Goal: Transaction & Acquisition: Purchase product/service

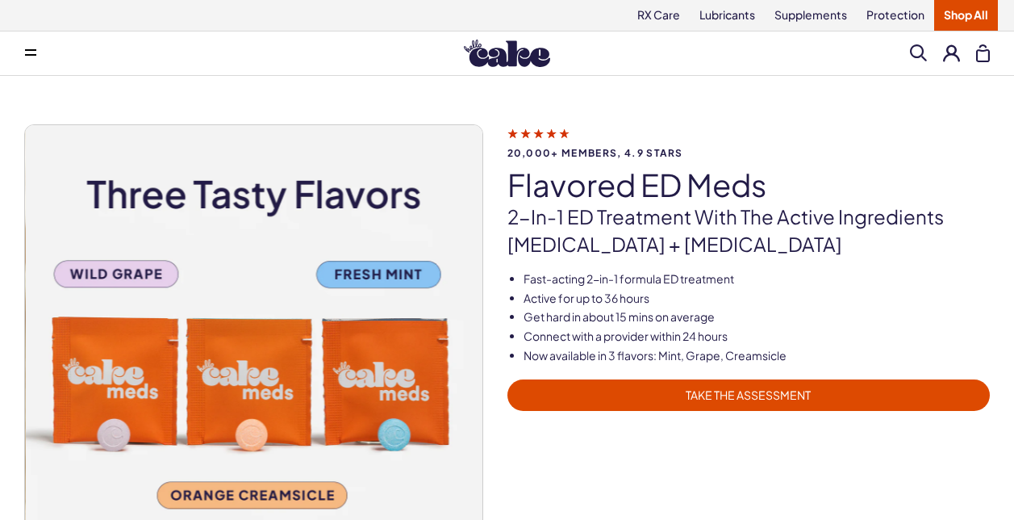
click at [759, 390] on span "TAKE THE ASSESSMENT" at bounding box center [749, 395] width 464 height 19
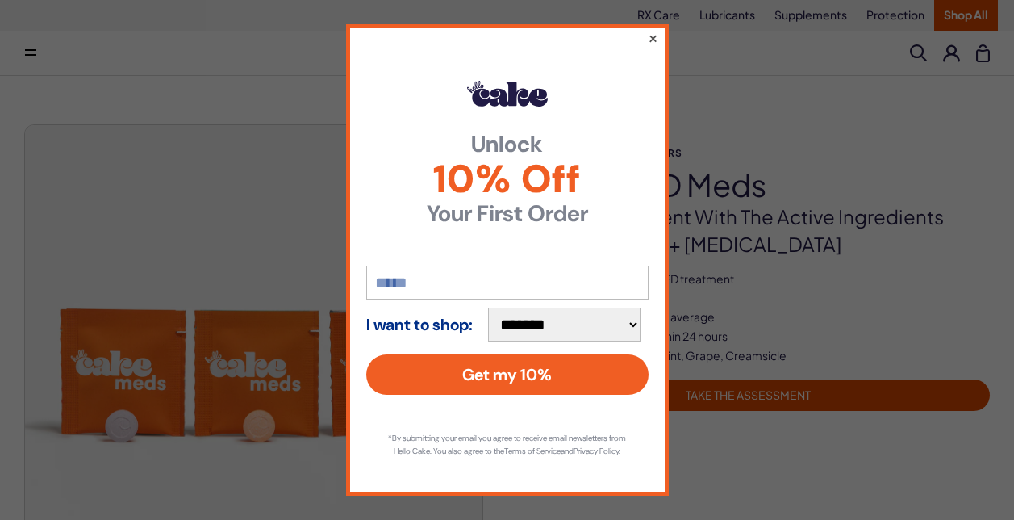
click at [649, 38] on button "×" at bounding box center [652, 37] width 10 height 19
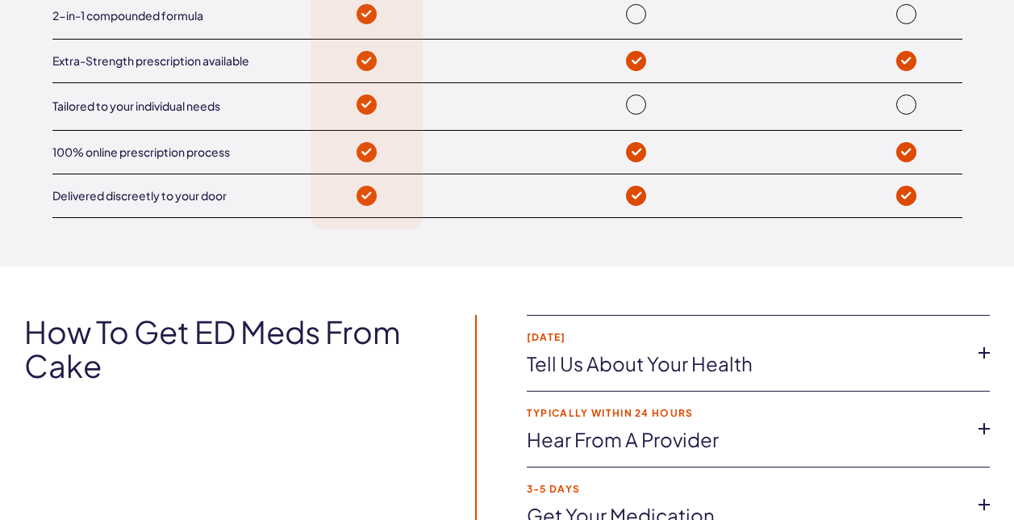
scroll to position [2744, 0]
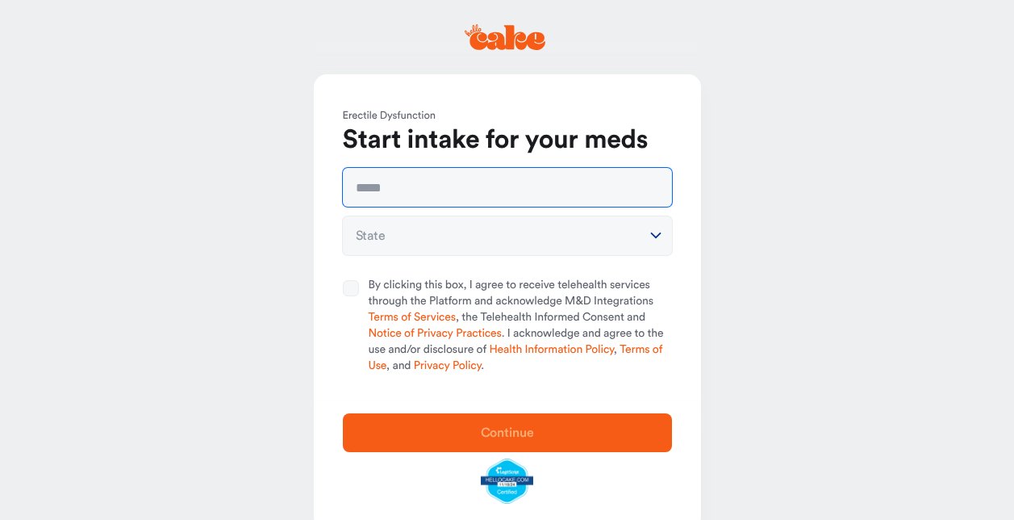
click at [428, 189] on input "text" at bounding box center [507, 187] width 329 height 39
type input "**********"
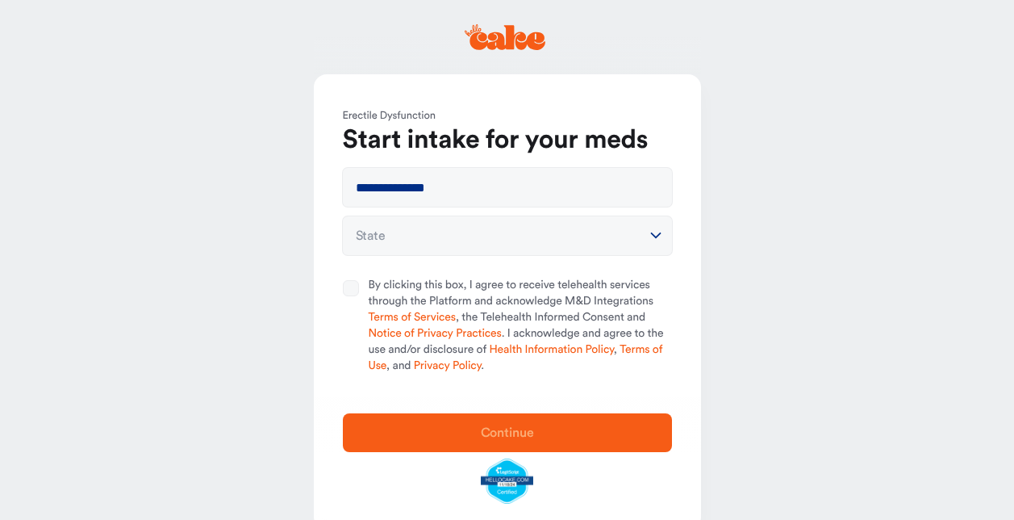
click at [421, 227] on html "**********" at bounding box center [507, 277] width 1014 height 554
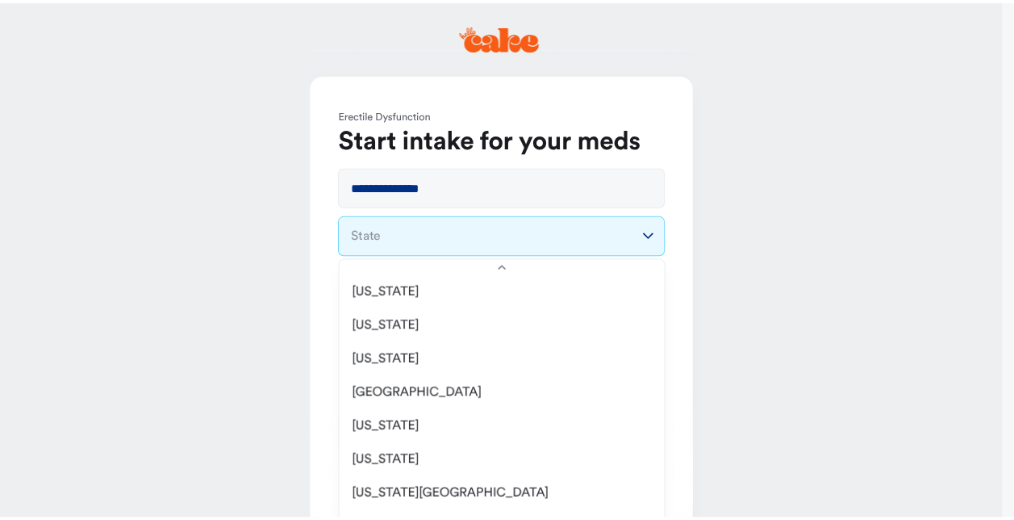
scroll to position [1695, 0]
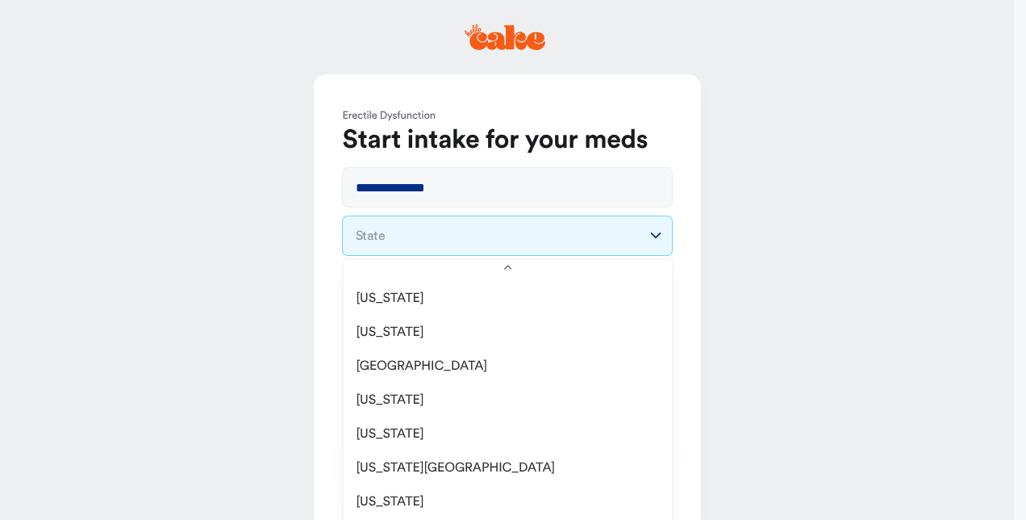
select select "**"
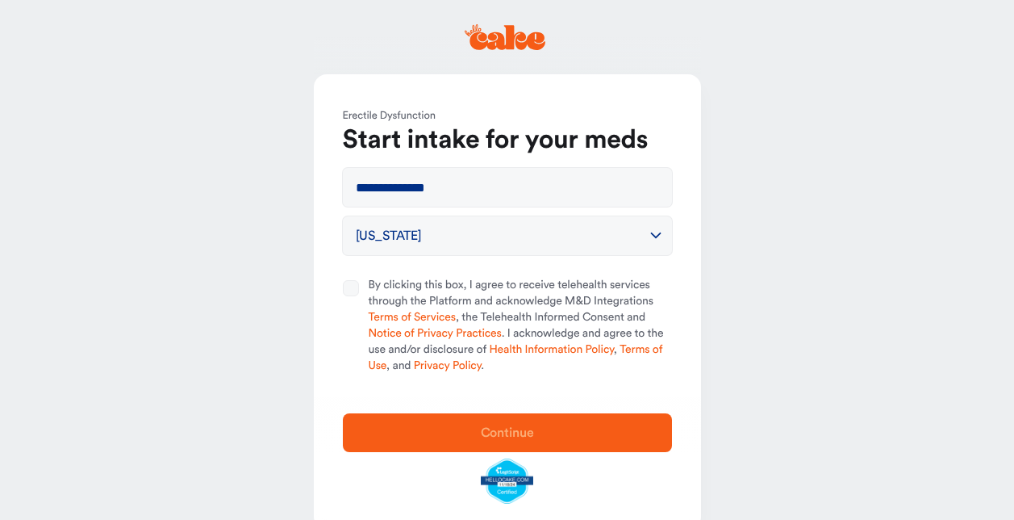
click at [346, 286] on button "By clicking this box, I agree to receive telehealth services through the Platfo…" at bounding box center [351, 288] width 16 height 16
click at [526, 433] on span "Continue" at bounding box center [507, 432] width 53 height 13
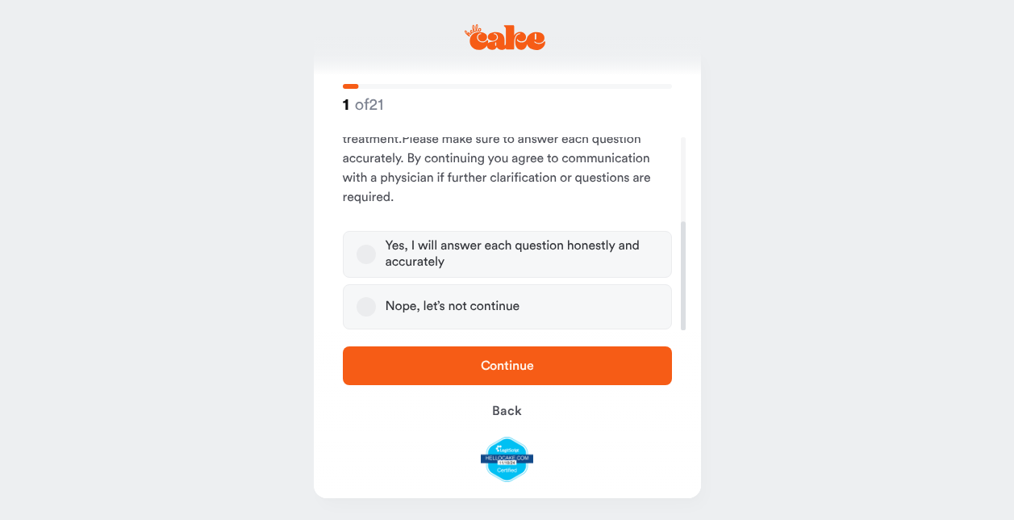
scroll to position [31, 0]
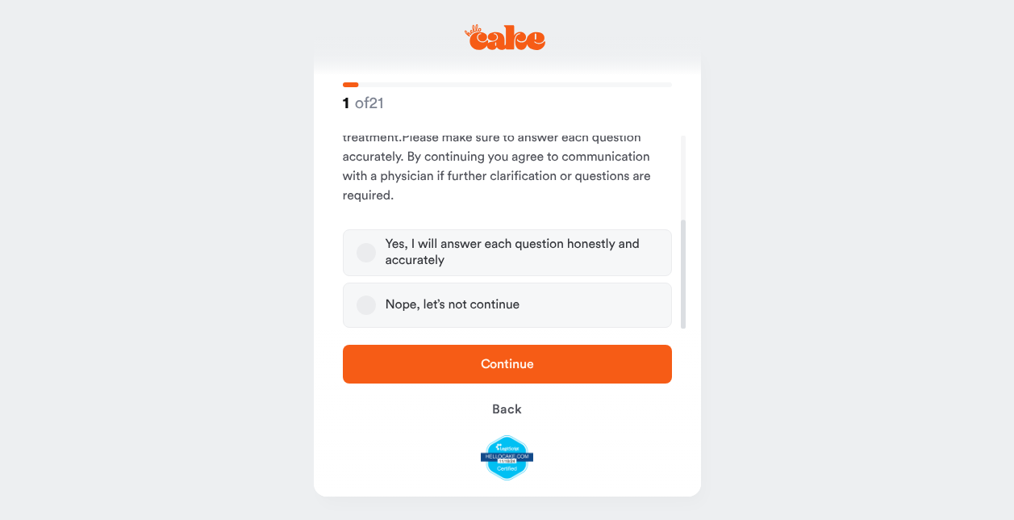
click at [366, 253] on button "Yes, I will answer each question honestly and accurately" at bounding box center [366, 252] width 19 height 19
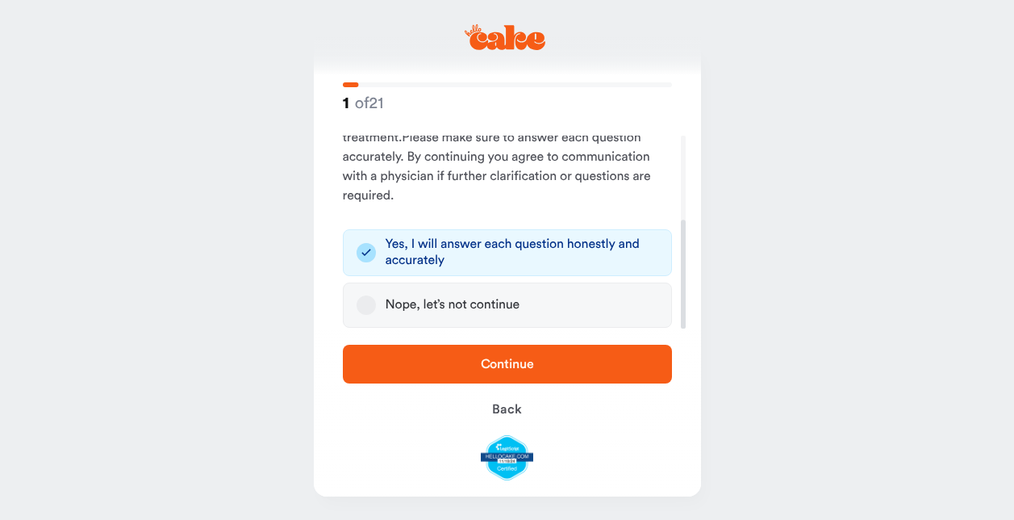
click at [509, 361] on span "Continue" at bounding box center [507, 363] width 53 height 13
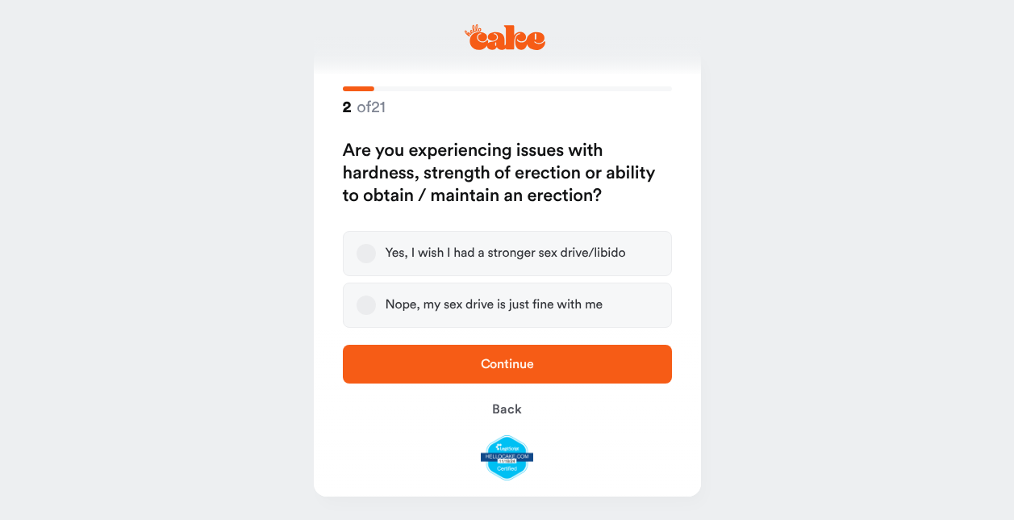
click at [366, 252] on button "Yes, I wish I had a stronger sex drive/libido" at bounding box center [366, 253] width 19 height 19
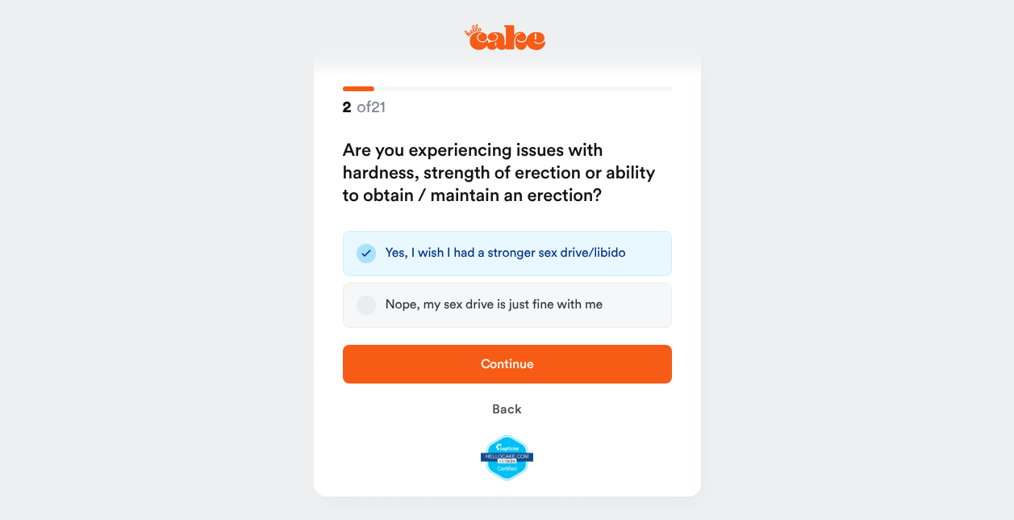
click at [507, 360] on span "Continue" at bounding box center [507, 363] width 53 height 13
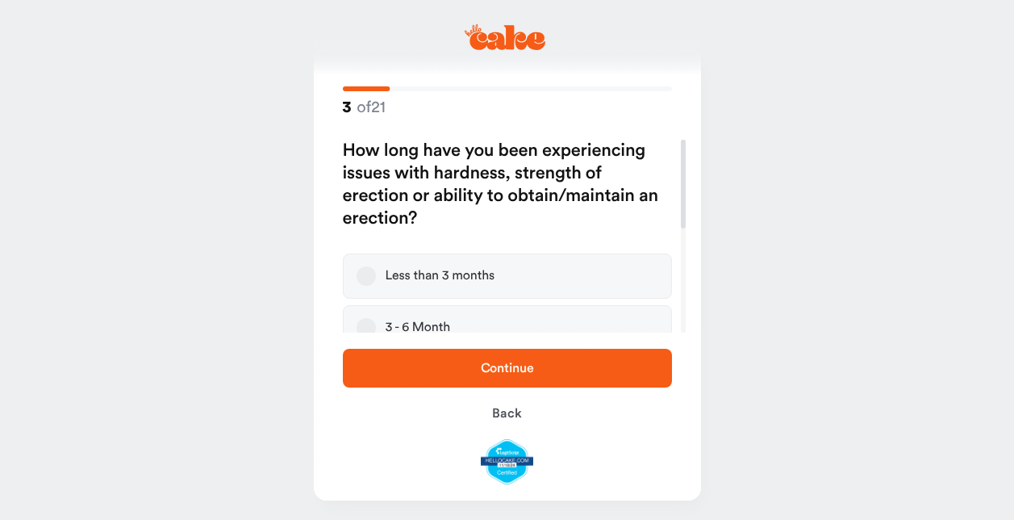
click at [360, 324] on button "3 - 6 Month" at bounding box center [366, 327] width 19 height 19
click at [501, 363] on span "Continue" at bounding box center [507, 368] width 53 height 13
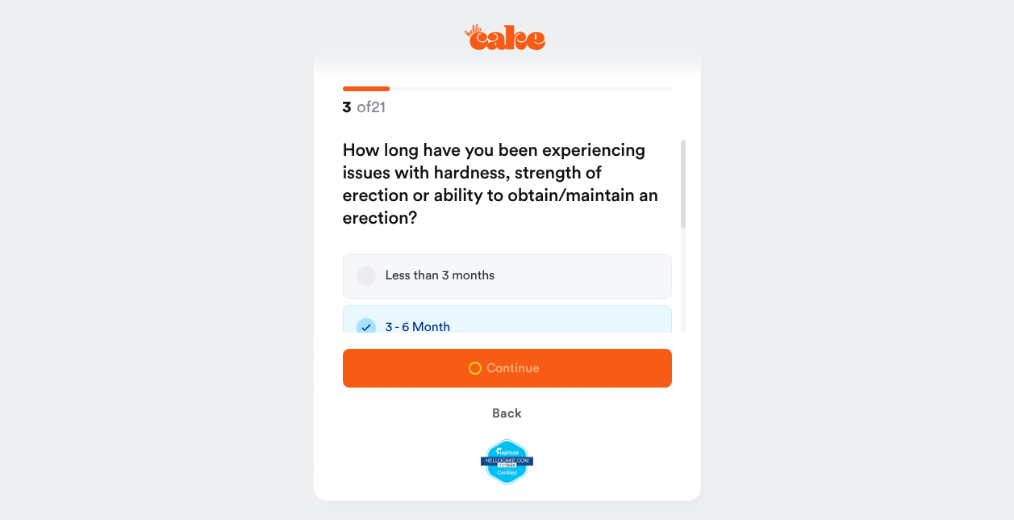
scroll to position [4, 0]
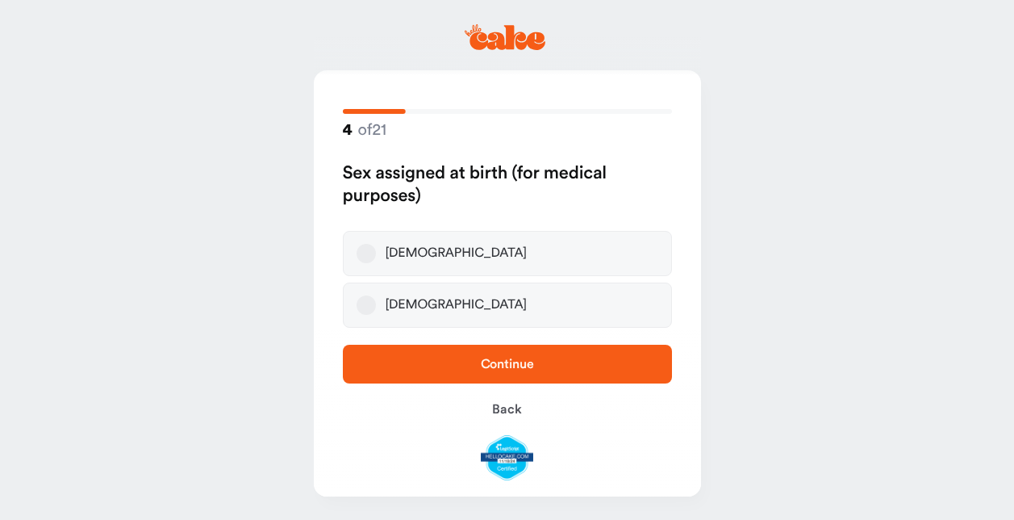
click at [365, 249] on button "Male" at bounding box center [366, 253] width 19 height 19
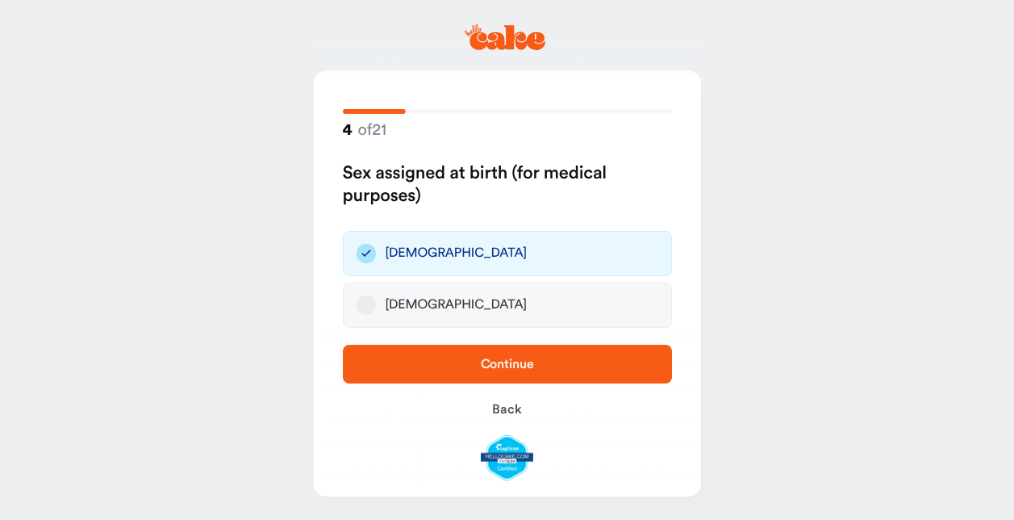
click at [496, 362] on span "Continue" at bounding box center [507, 363] width 53 height 13
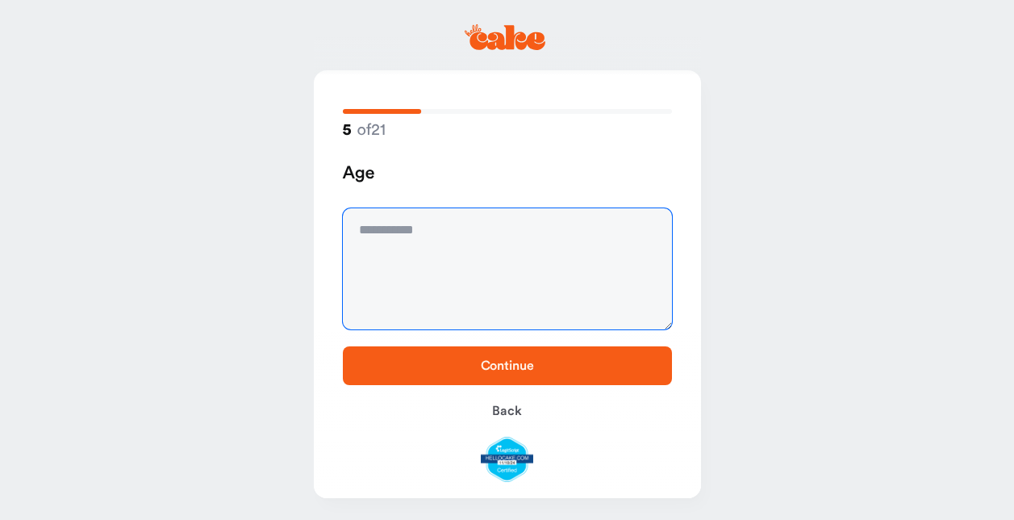
click at [424, 246] on textarea at bounding box center [507, 268] width 329 height 121
type textarea "**"
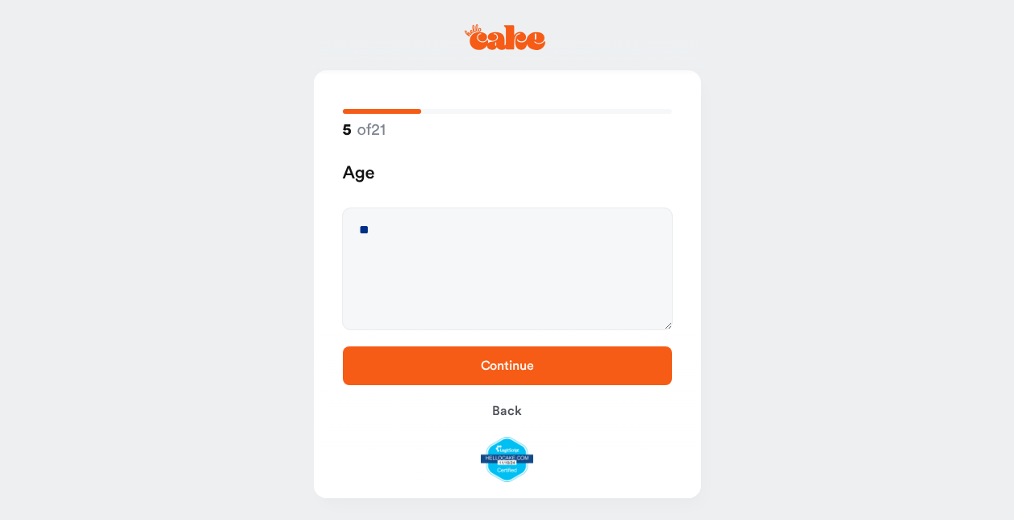
click at [505, 367] on span "Continue" at bounding box center [507, 365] width 53 height 13
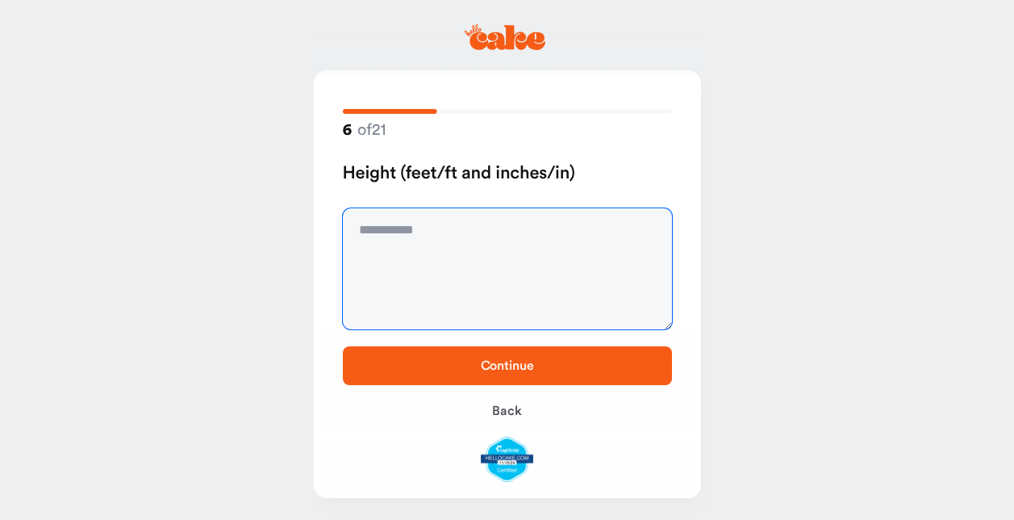
click at [444, 228] on textarea at bounding box center [507, 268] width 329 height 121
type textarea "*****"
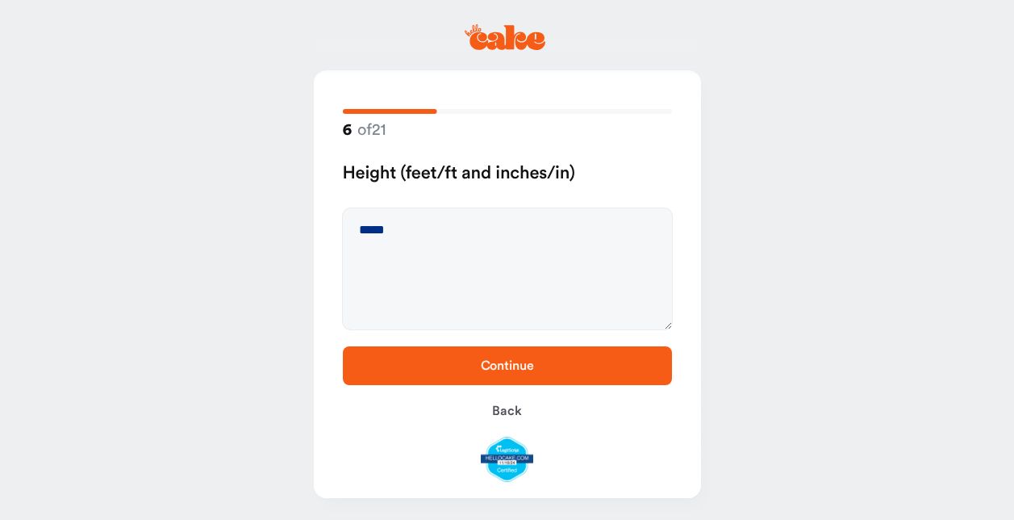
click at [504, 363] on span "Continue" at bounding box center [507, 365] width 53 height 13
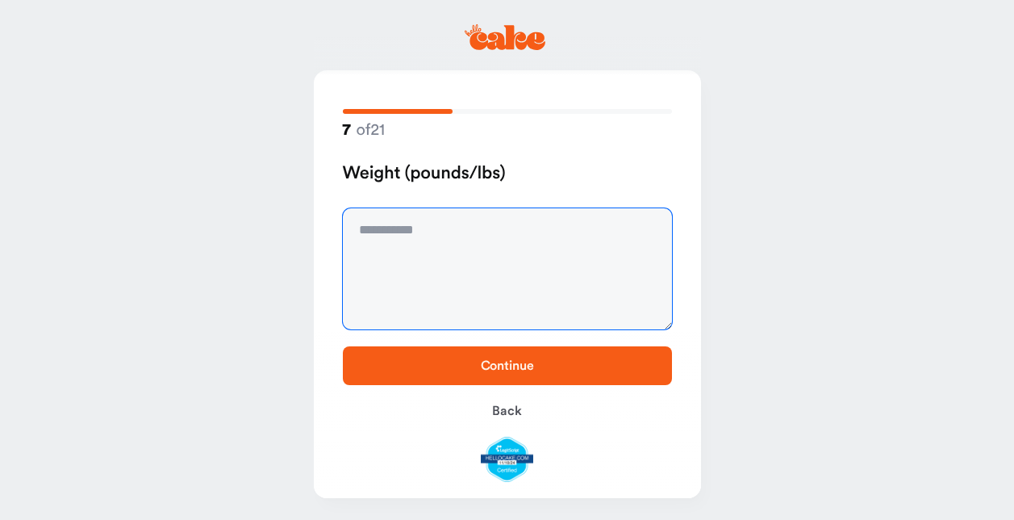
click at [458, 226] on textarea at bounding box center [507, 268] width 329 height 121
type textarea "***"
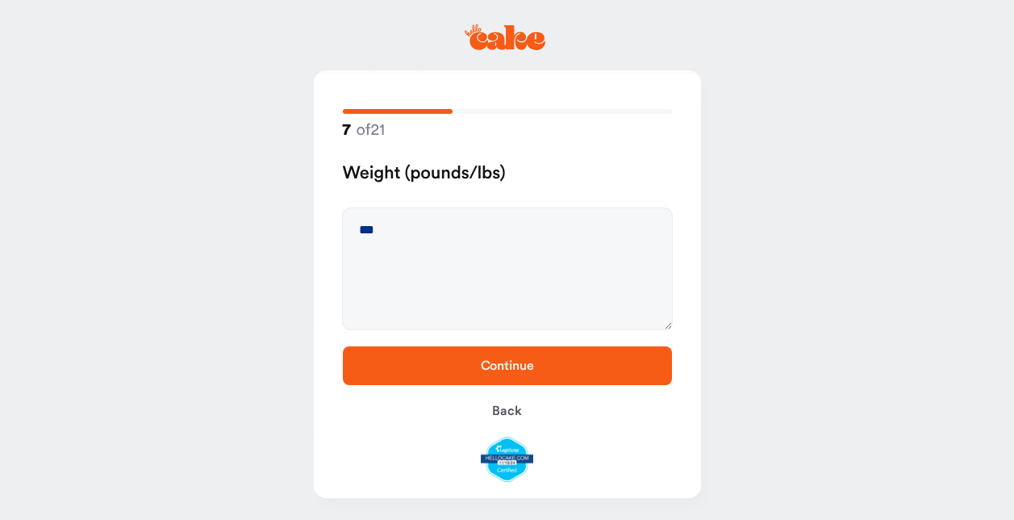
click at [512, 356] on span "Continue" at bounding box center [508, 365] width 278 height 19
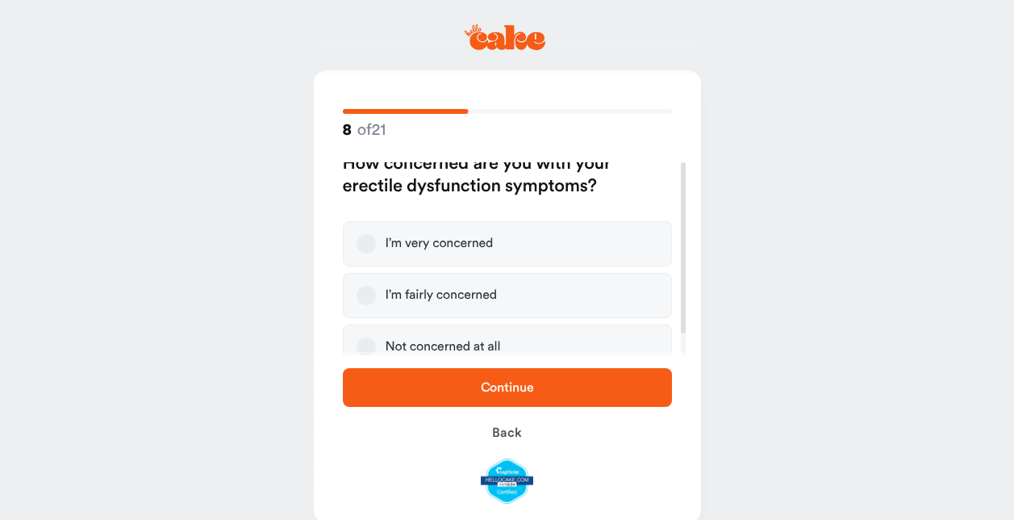
scroll to position [25, 0]
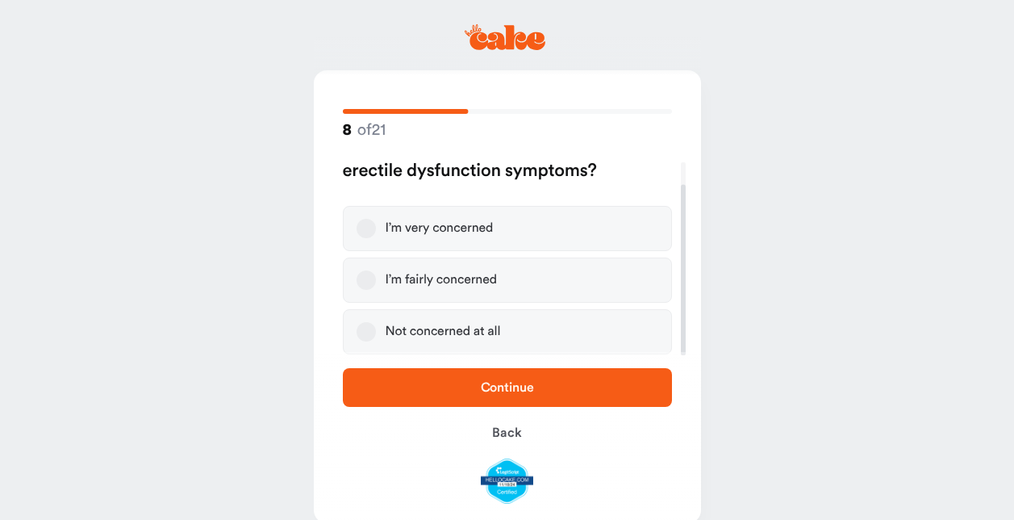
click at [367, 279] on button "I’m fairly concerned" at bounding box center [366, 279] width 19 height 19
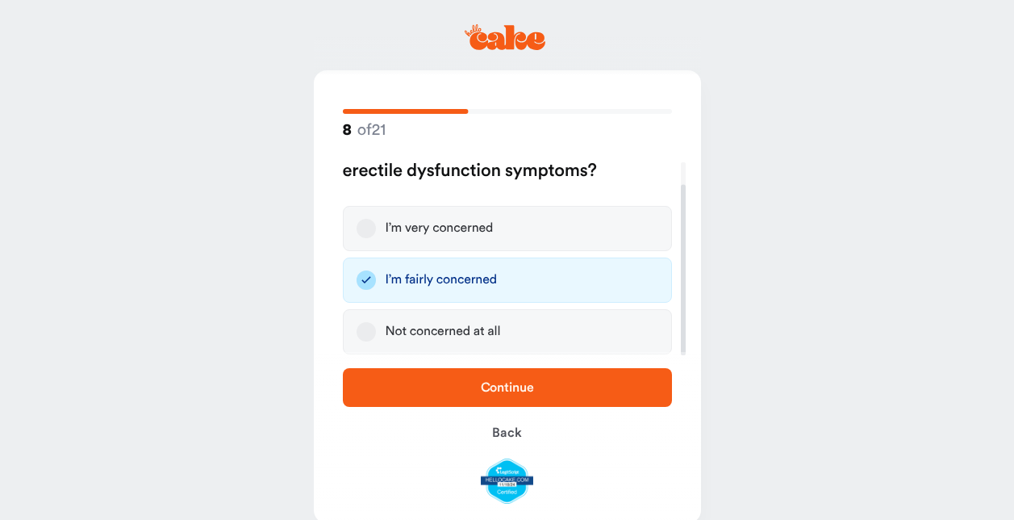
click at [500, 385] on span "Continue" at bounding box center [507, 387] width 53 height 13
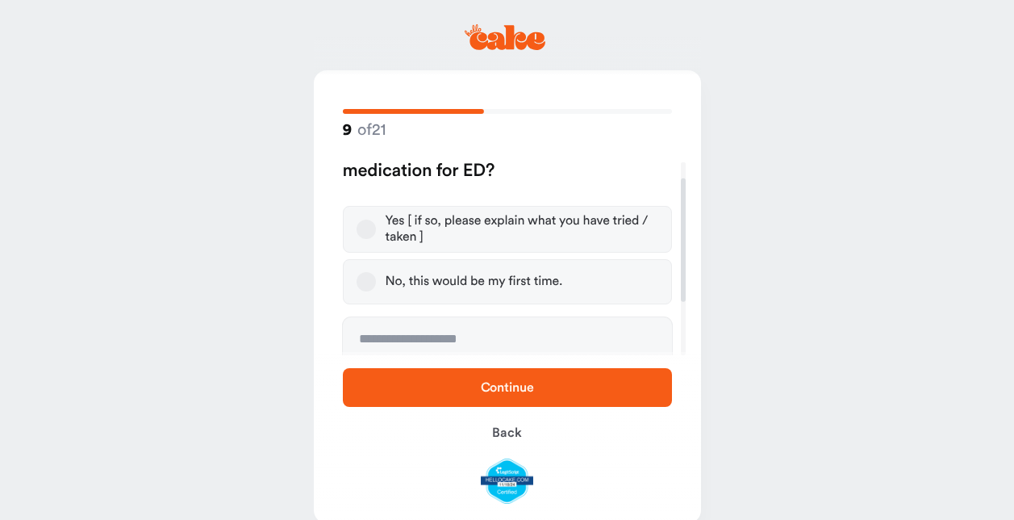
click at [367, 232] on button "Yes [ if so, please explain what you have tried / taken ]" at bounding box center [366, 228] width 19 height 19
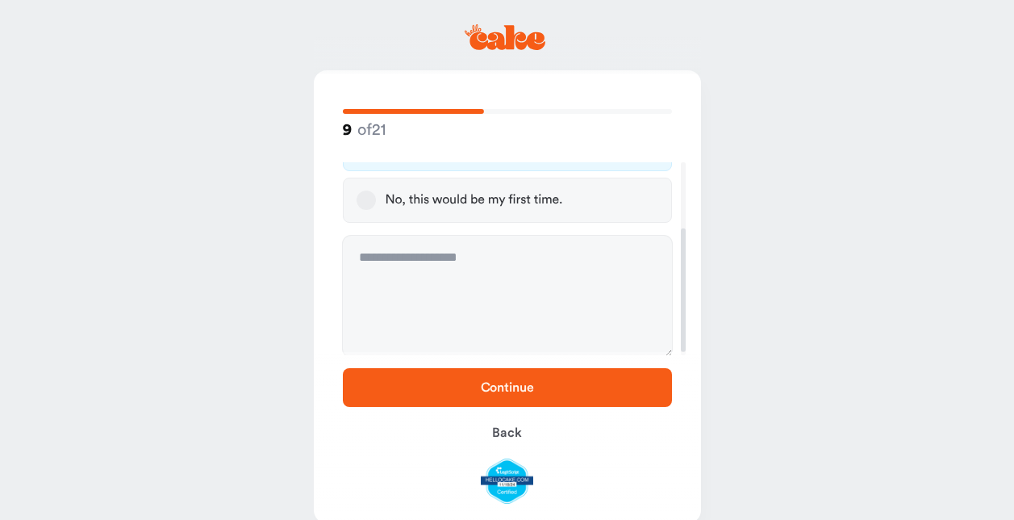
scroll to position [109, 0]
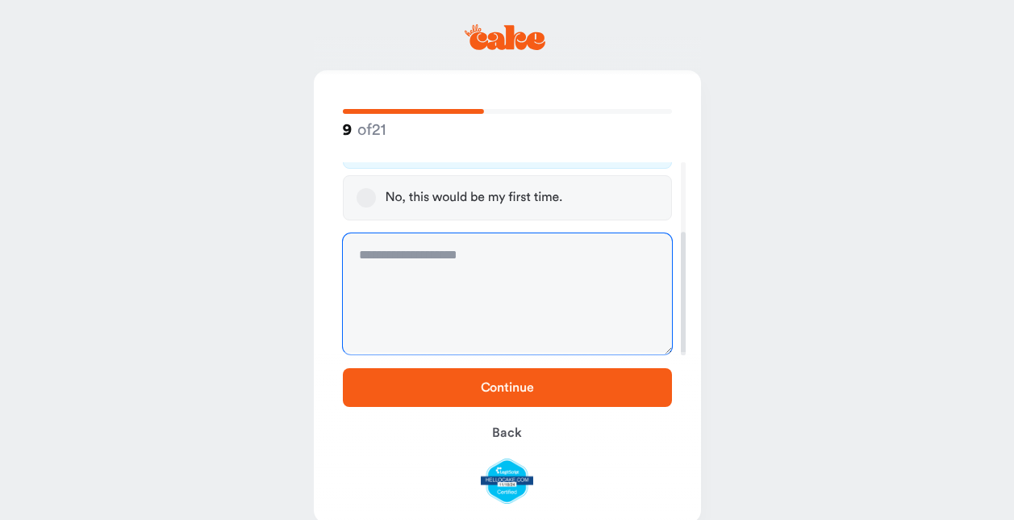
click at [520, 261] on textarea at bounding box center [507, 293] width 329 height 121
click at [416, 253] on textarea "**********" at bounding box center [507, 293] width 329 height 121
click at [492, 253] on textarea "**********" at bounding box center [507, 293] width 329 height 121
type textarea "**********"
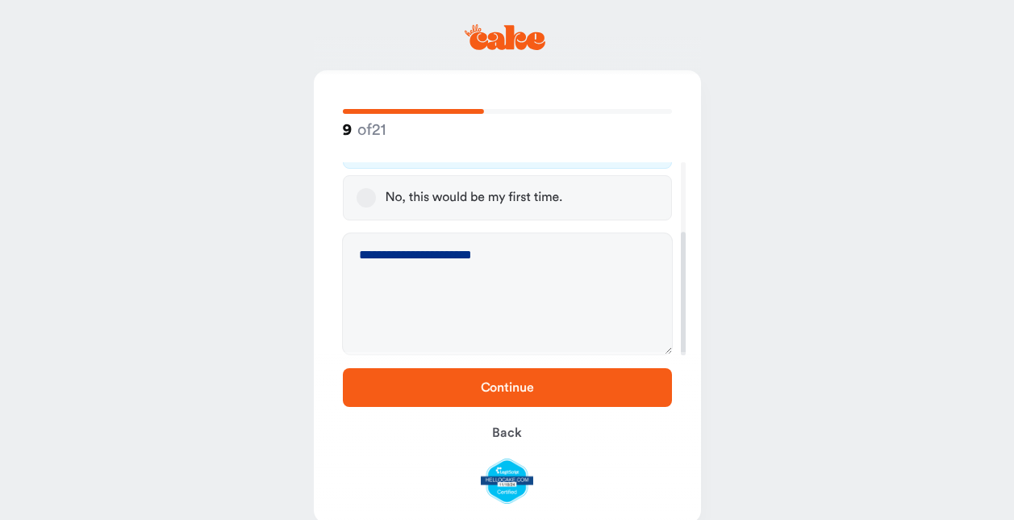
click at [491, 377] on button "Continue" at bounding box center [507, 387] width 329 height 39
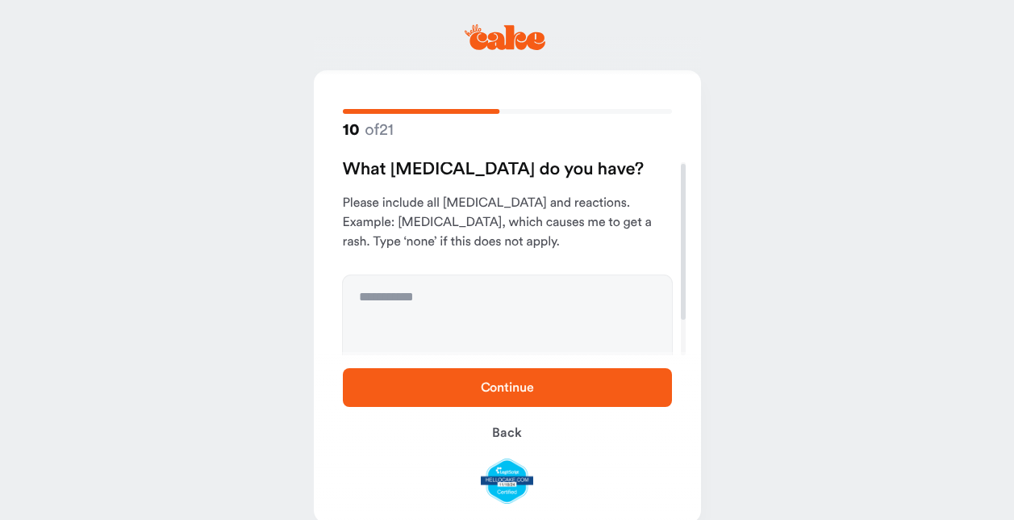
scroll to position [0, 0]
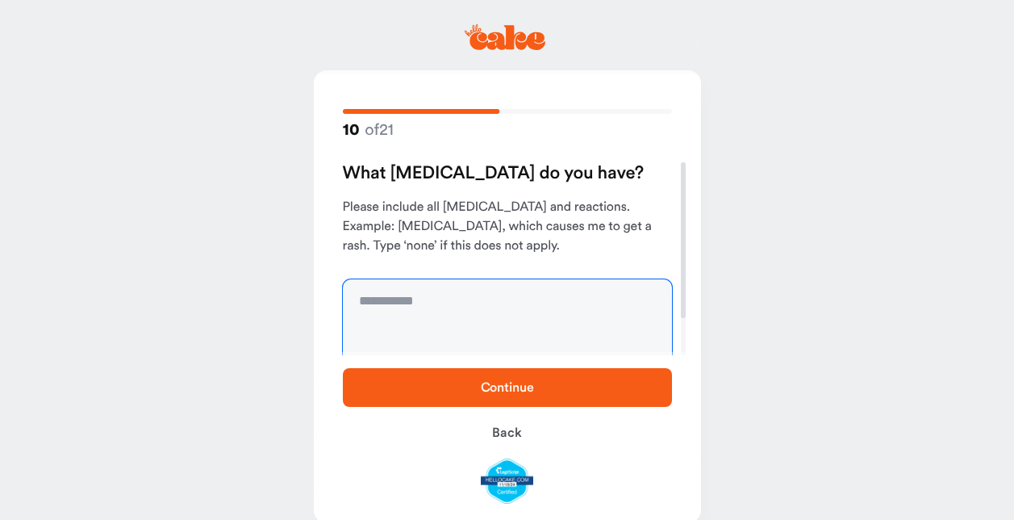
click at [408, 308] on textarea at bounding box center [507, 339] width 329 height 121
type textarea "****"
click at [509, 385] on span "Continue" at bounding box center [507, 387] width 53 height 13
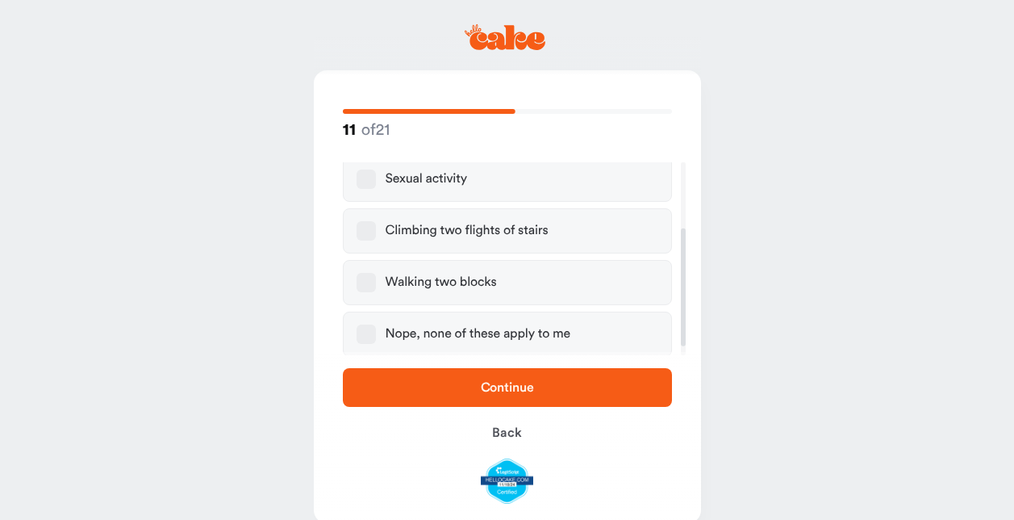
scroll to position [122, 0]
click at [359, 325] on button "Nope, none of these apply to me" at bounding box center [366, 331] width 19 height 19
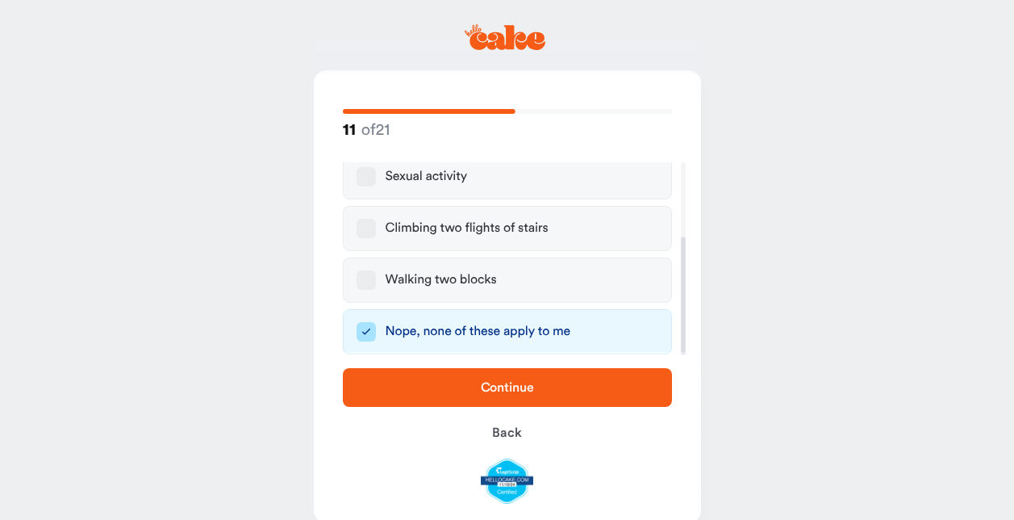
click at [496, 386] on span "Continue" at bounding box center [507, 387] width 53 height 13
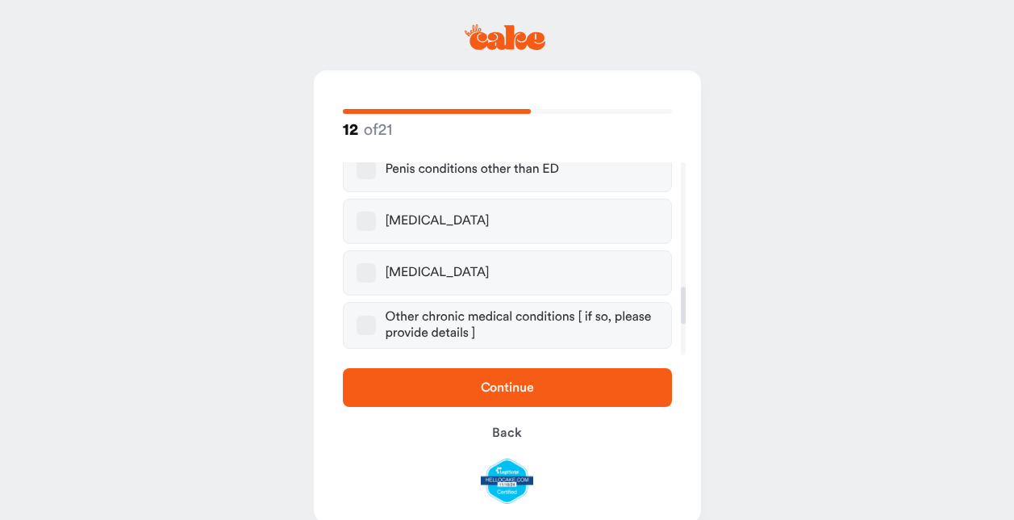
scroll to position [646, 0]
click at [364, 261] on button "High blood pressure" at bounding box center [366, 270] width 19 height 19
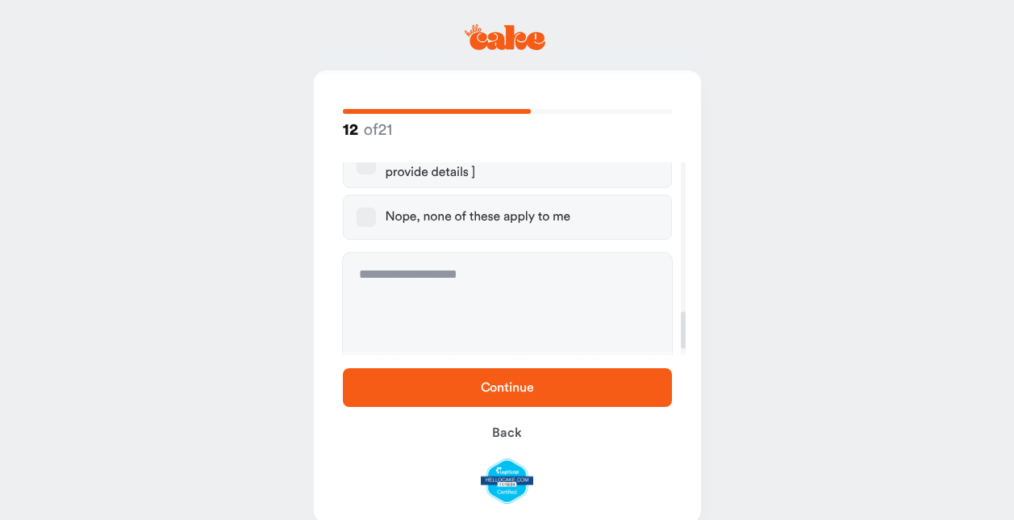
scroll to position [807, 0]
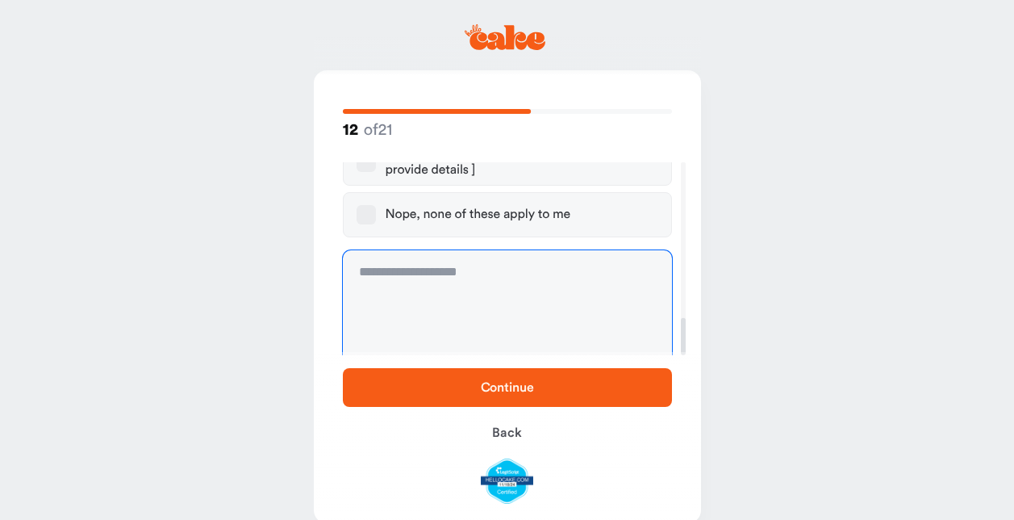
click at [509, 265] on textarea at bounding box center [507, 310] width 329 height 121
type textarea "**********"
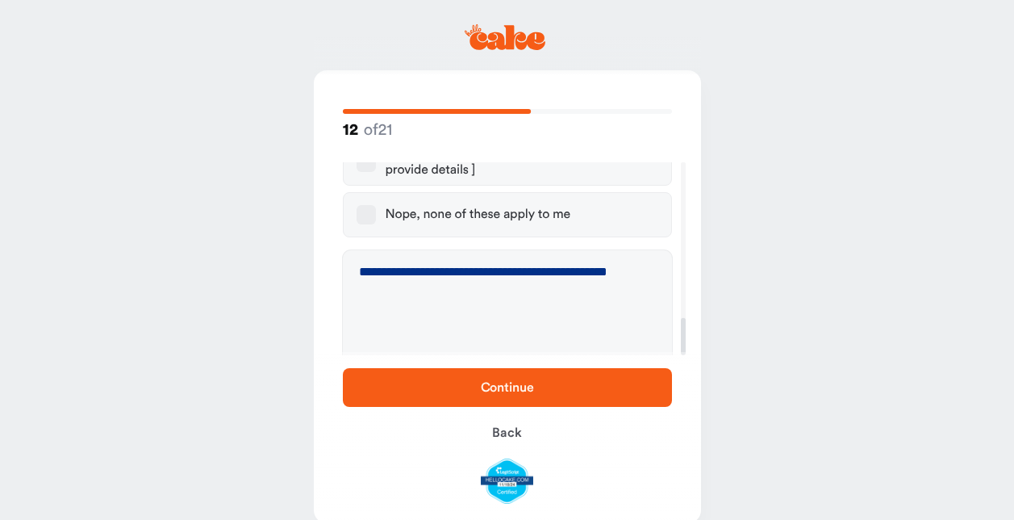
click at [500, 387] on span "Continue" at bounding box center [507, 387] width 53 height 13
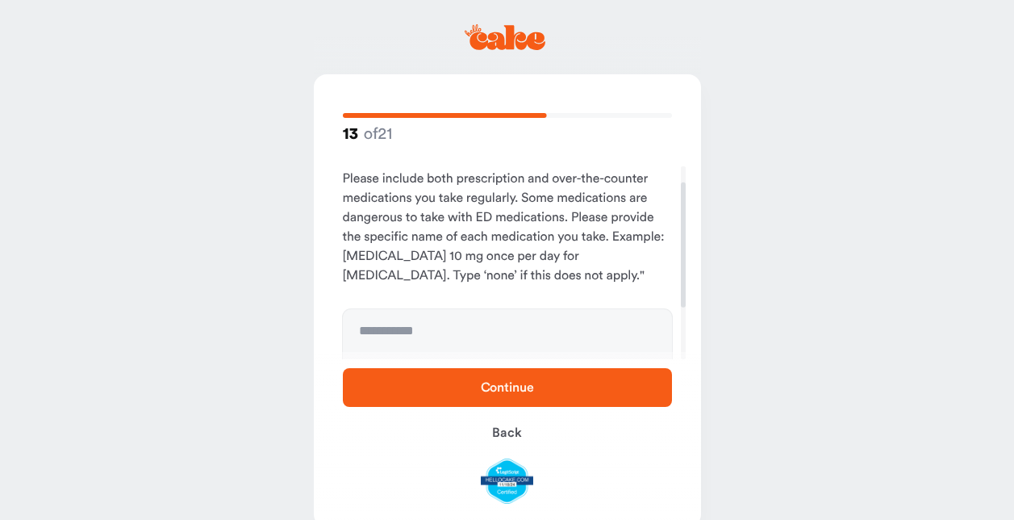
scroll to position [104, 0]
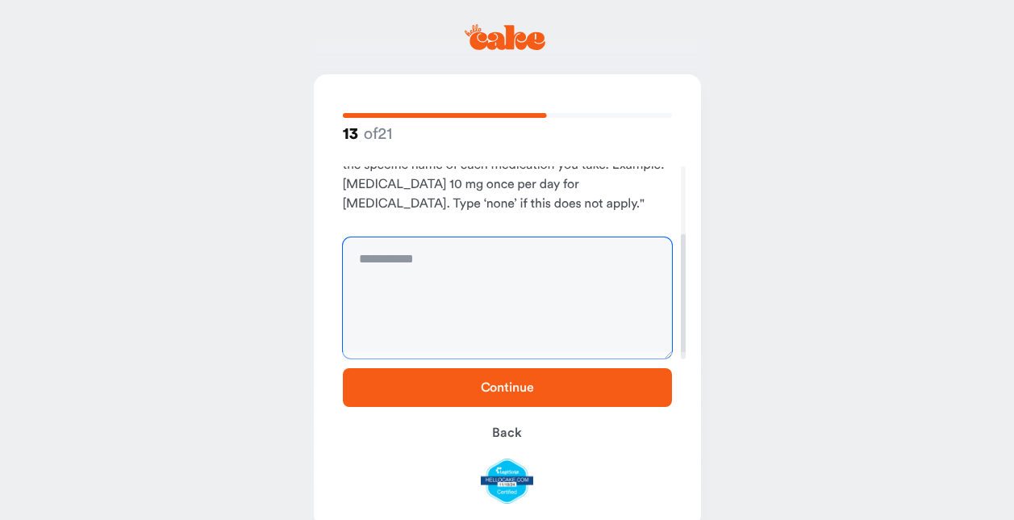
paste textarea "**********"
type textarea "**********"
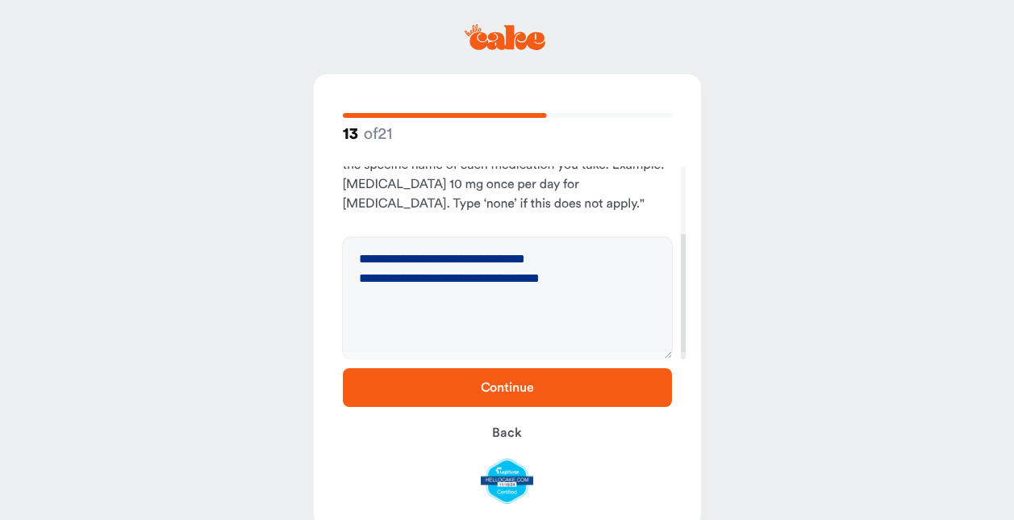
drag, startPoint x: 500, startPoint y: 389, endPoint x: 435, endPoint y: 387, distance: 65.4
click at [499, 389] on span "Continue" at bounding box center [507, 387] width 53 height 13
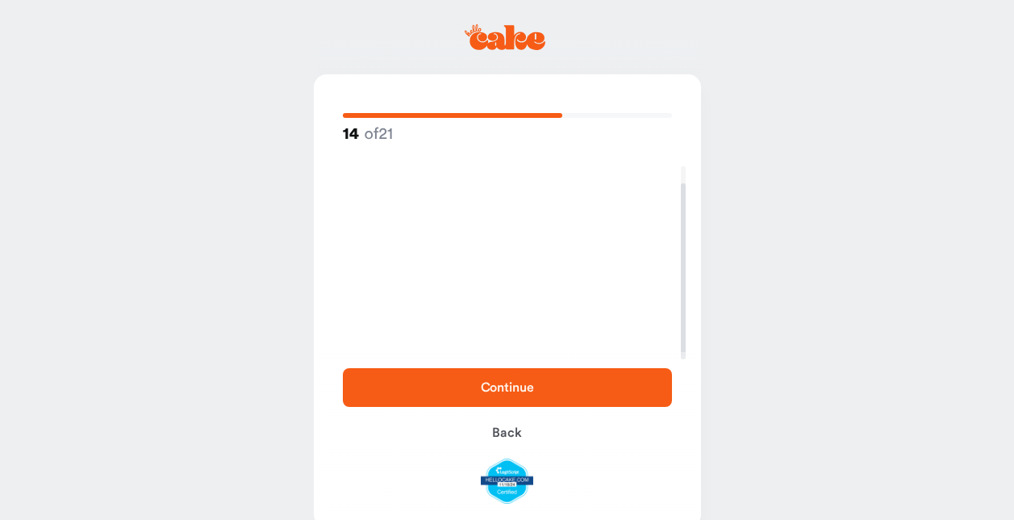
scroll to position [19, 0]
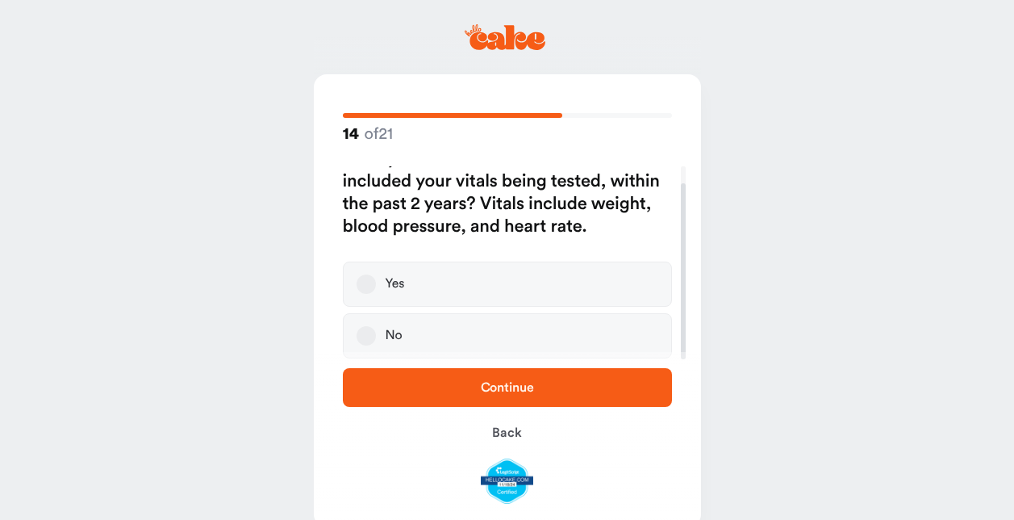
click at [364, 277] on button "Yes" at bounding box center [366, 283] width 19 height 19
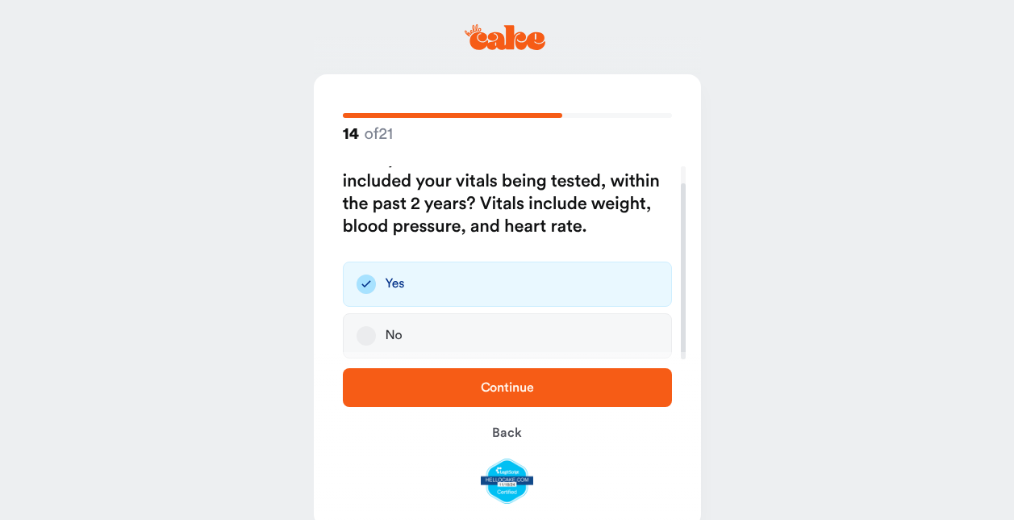
click at [504, 382] on span "Continue" at bounding box center [507, 387] width 53 height 13
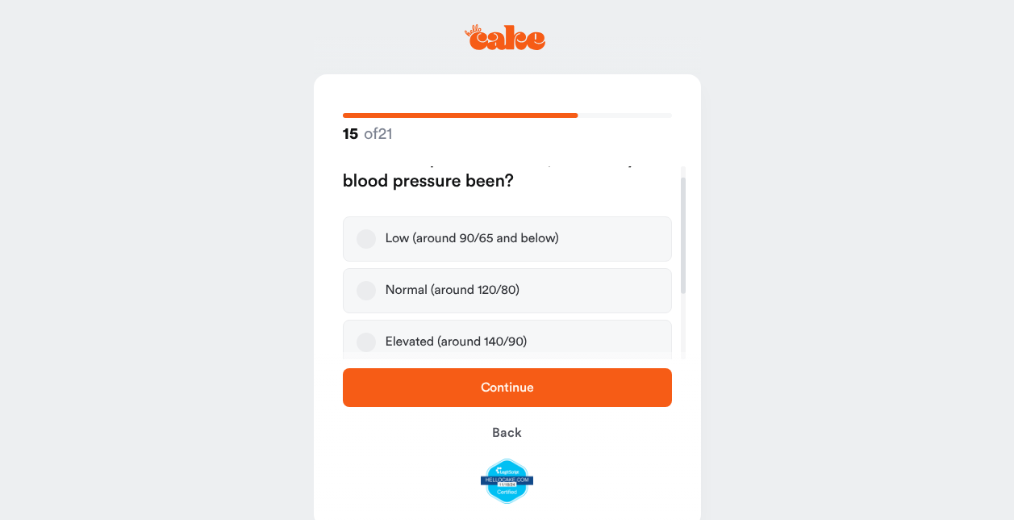
click at [366, 290] on button "Normal (around 120/80)" at bounding box center [366, 290] width 19 height 19
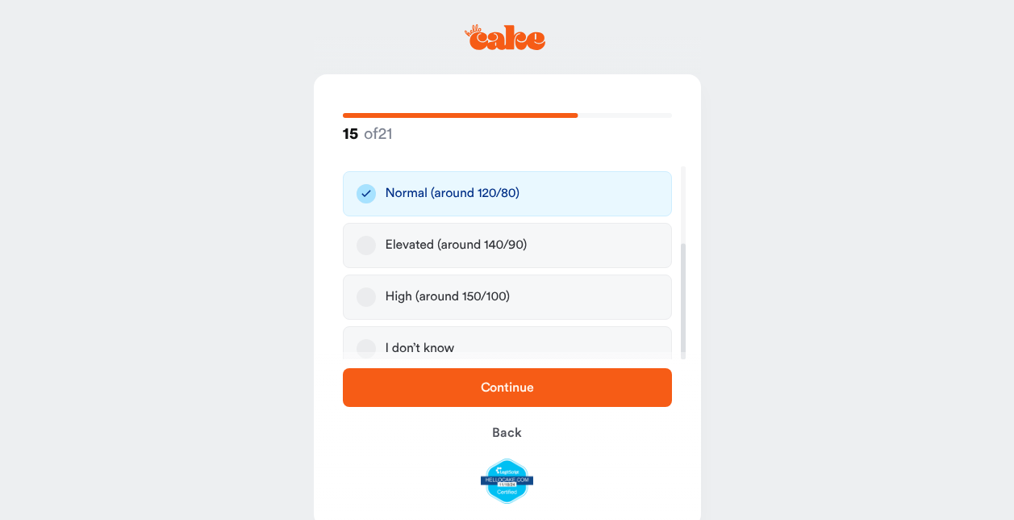
scroll to position [128, 0]
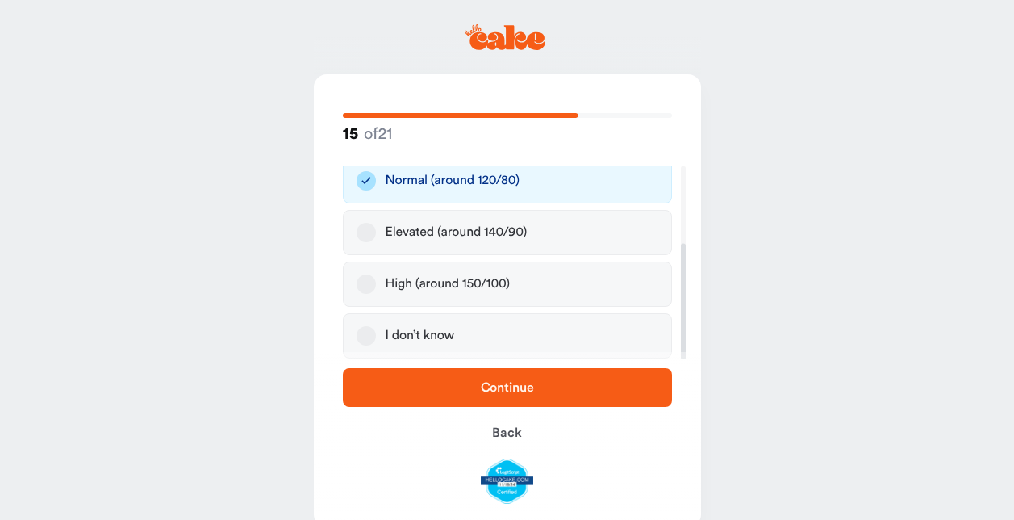
click at [508, 387] on span "Continue" at bounding box center [507, 387] width 53 height 13
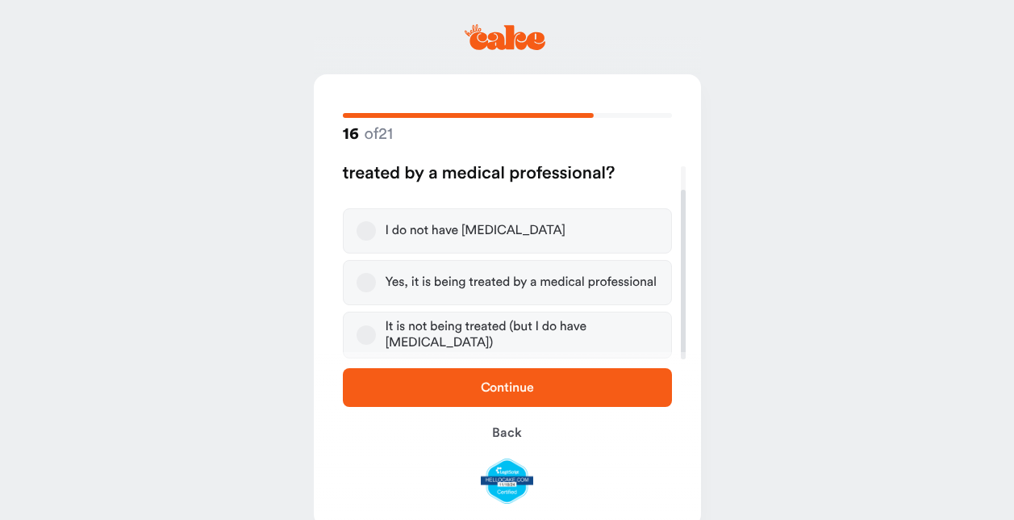
click at [363, 282] on button "Yes, it is being treated by a medical professional" at bounding box center [366, 282] width 19 height 19
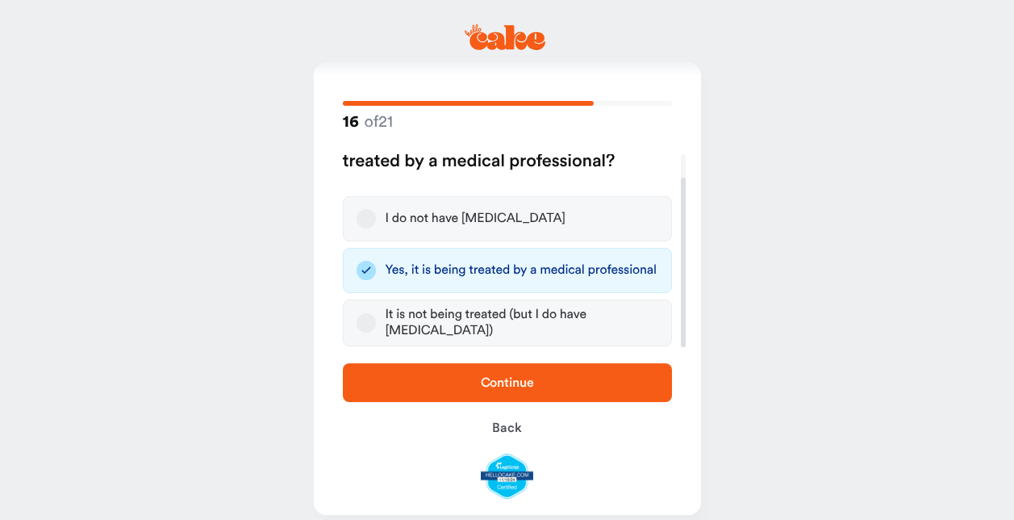
scroll to position [31, 0]
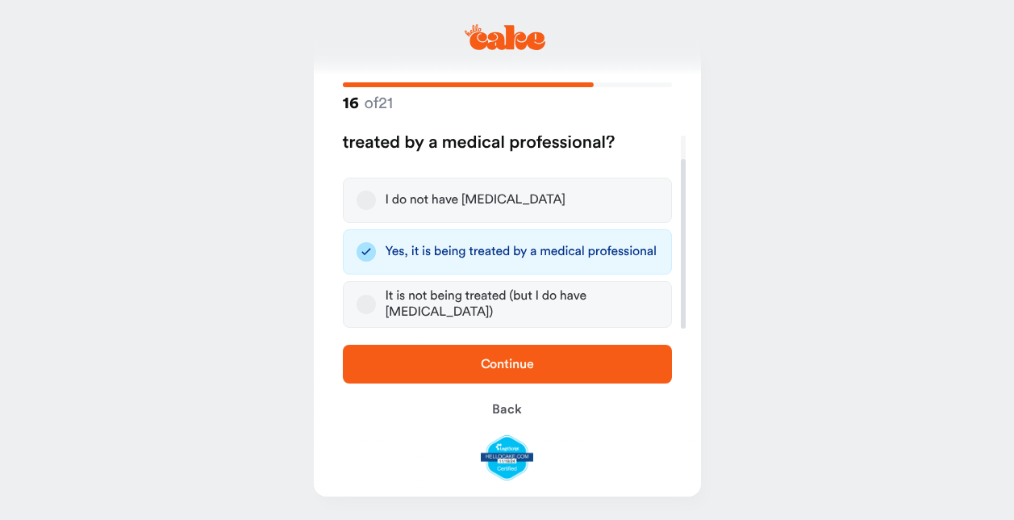
click at [498, 357] on span "Continue" at bounding box center [507, 363] width 53 height 13
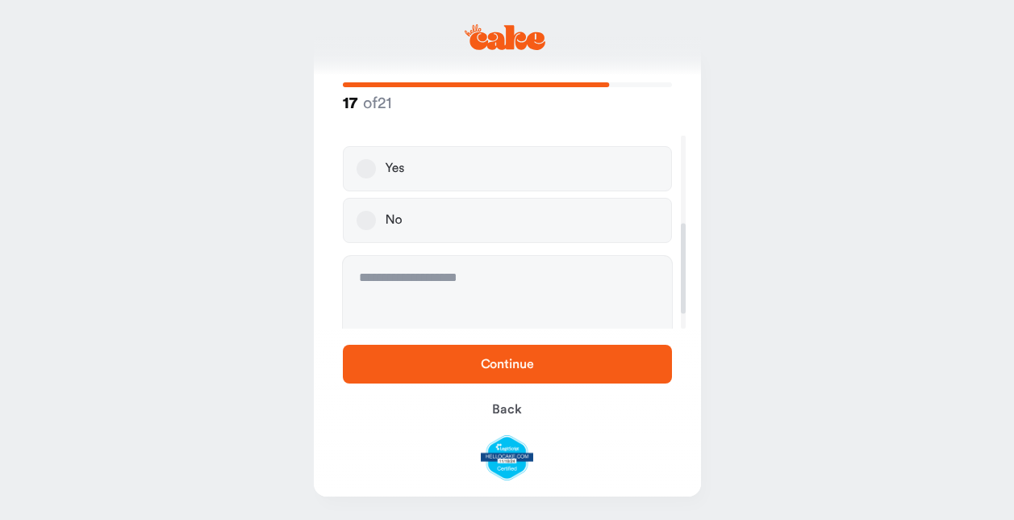
scroll to position [188, 0]
click at [368, 210] on button "No" at bounding box center [366, 219] width 19 height 19
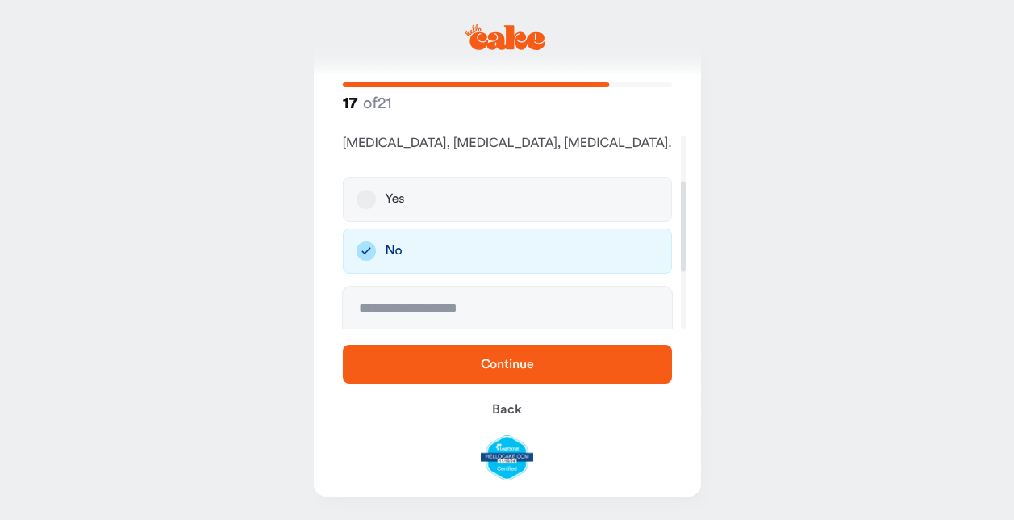
scroll to position [161, 0]
click at [516, 357] on span "Continue" at bounding box center [507, 363] width 53 height 13
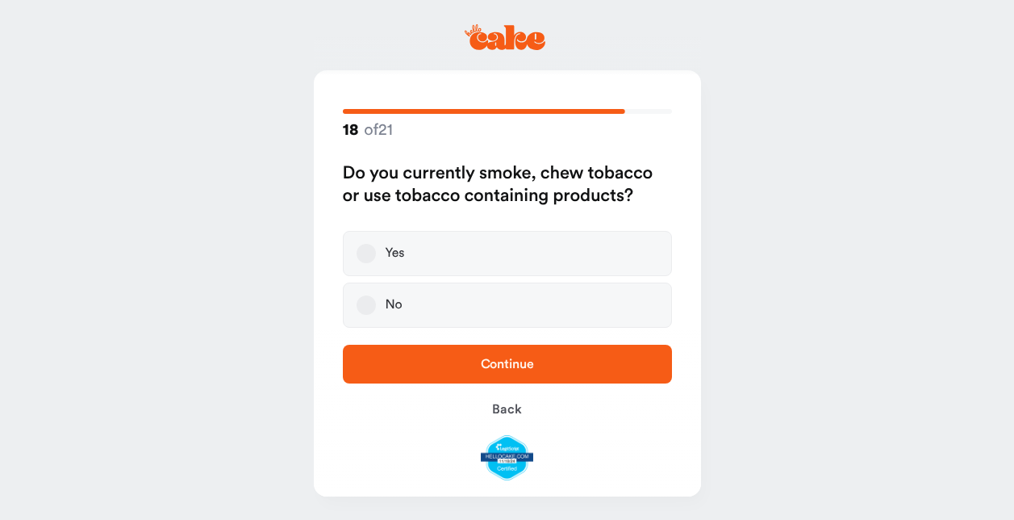
click at [370, 306] on button "No" at bounding box center [366, 304] width 19 height 19
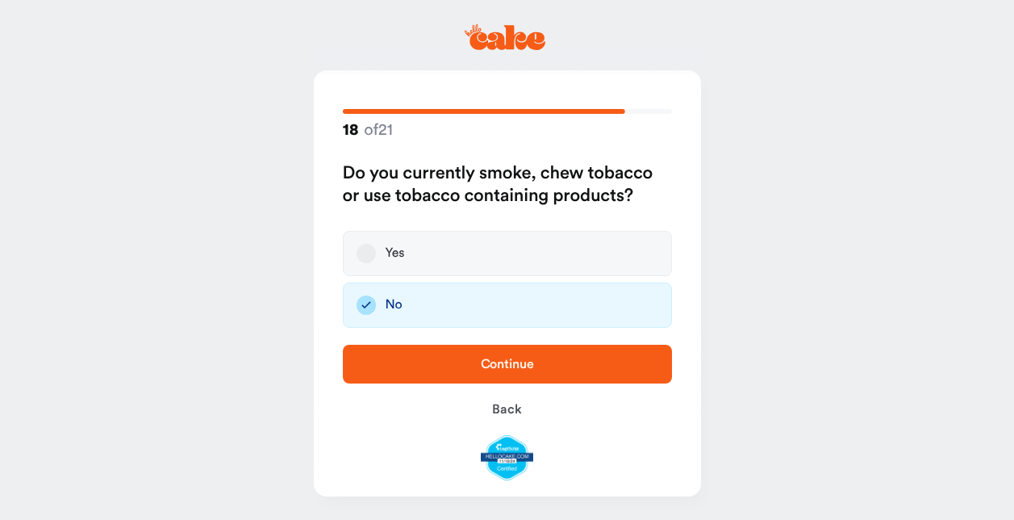
drag, startPoint x: 511, startPoint y: 353, endPoint x: 439, endPoint y: 341, distance: 72.8
click at [511, 351] on button "Continue" at bounding box center [507, 364] width 329 height 39
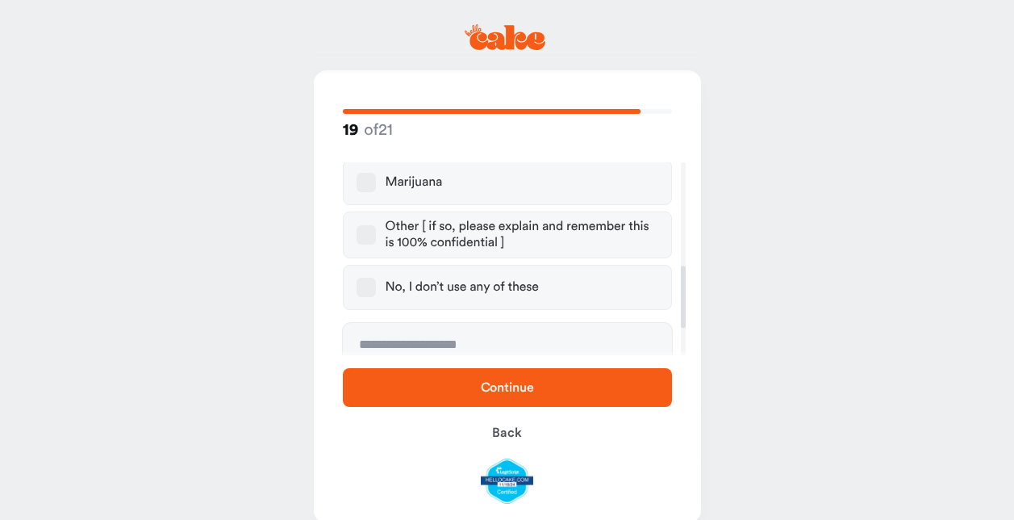
scroll to position [323, 0]
click at [361, 279] on button "No, I don’t use any of these" at bounding box center [366, 285] width 19 height 19
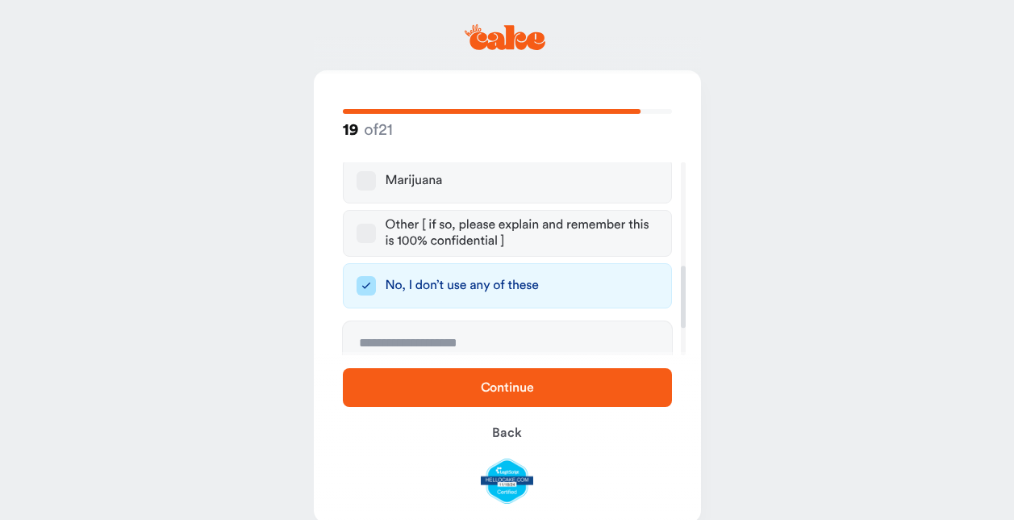
click at [523, 383] on span "Continue" at bounding box center [507, 387] width 53 height 13
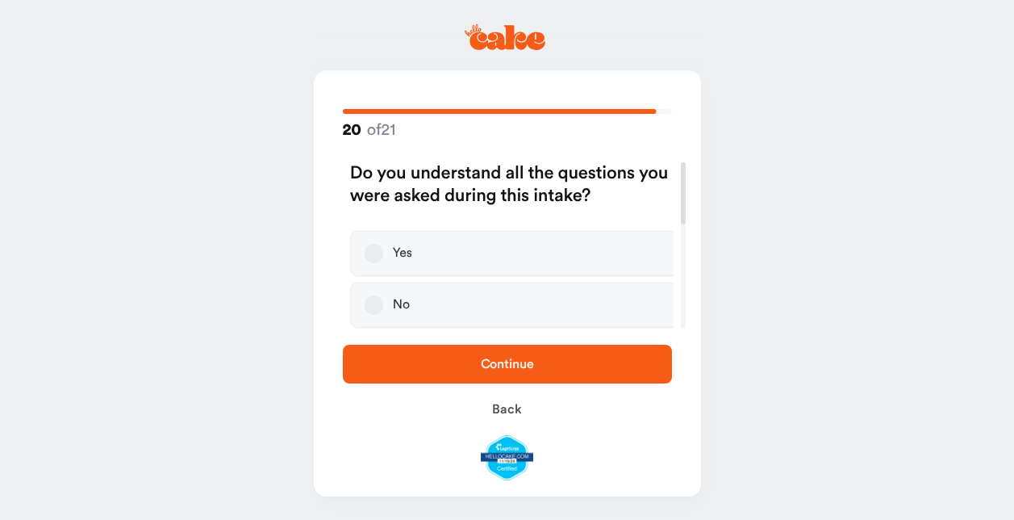
scroll to position [0, 0]
click at [370, 250] on button "Yes" at bounding box center [366, 253] width 19 height 19
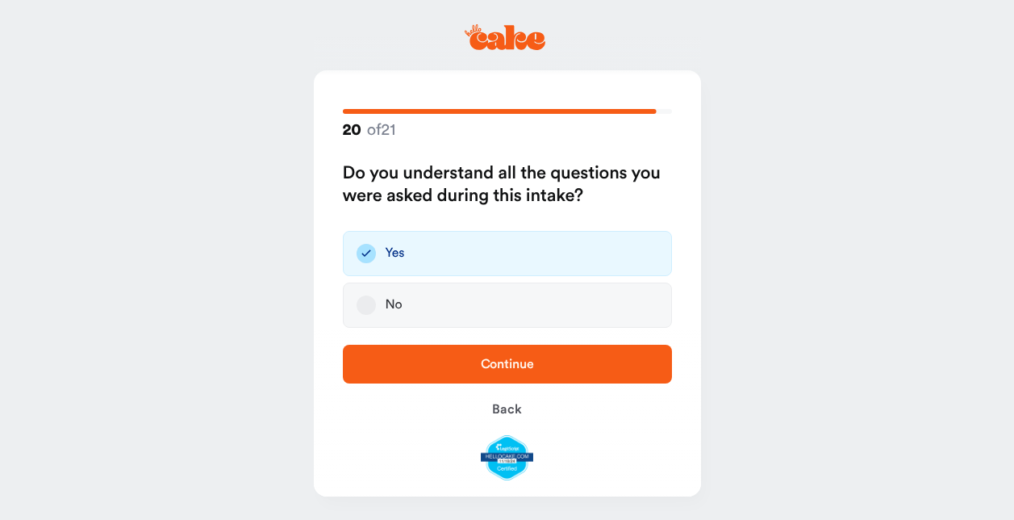
click at [506, 358] on span "Continue" at bounding box center [507, 363] width 53 height 13
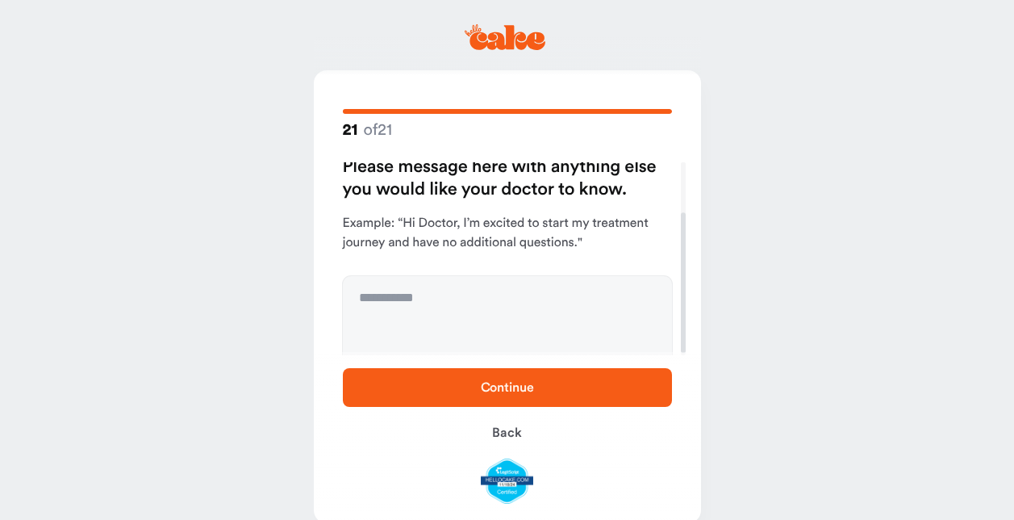
scroll to position [72, 0]
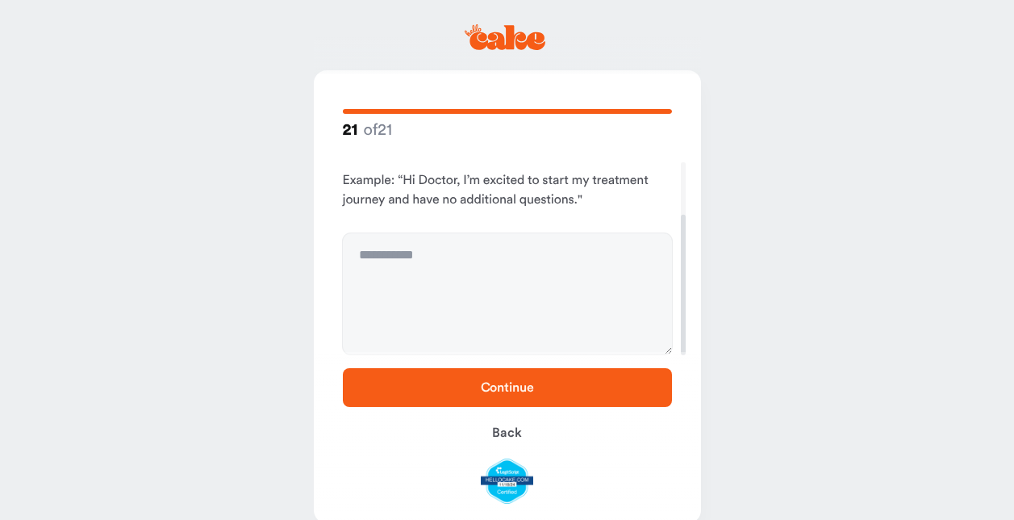
click at [520, 382] on span "Continue" at bounding box center [507, 387] width 53 height 13
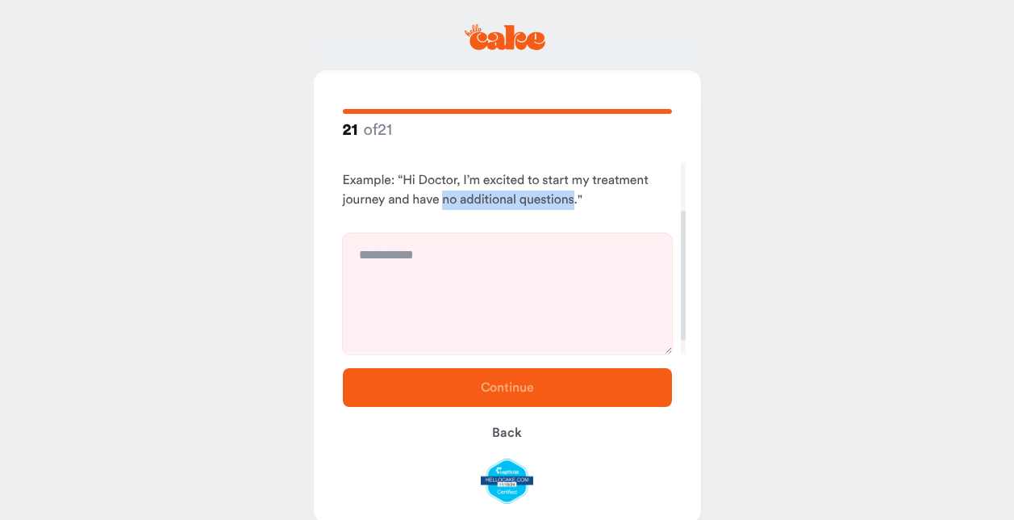
drag, startPoint x: 443, startPoint y: 199, endPoint x: 572, endPoint y: 203, distance: 129.2
click at [572, 203] on p "Example: “Hi Doctor, I’m excited to start my treatment journey and have no addi…" at bounding box center [507, 190] width 329 height 39
drag, startPoint x: 572, startPoint y: 203, endPoint x: 512, endPoint y: 198, distance: 60.8
copy p "no additional questions"
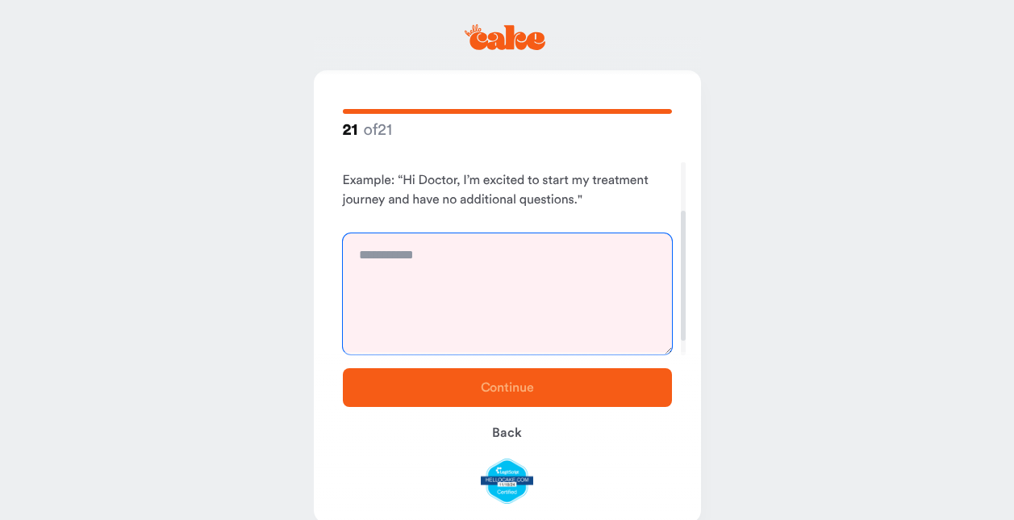
paste textarea "**********"
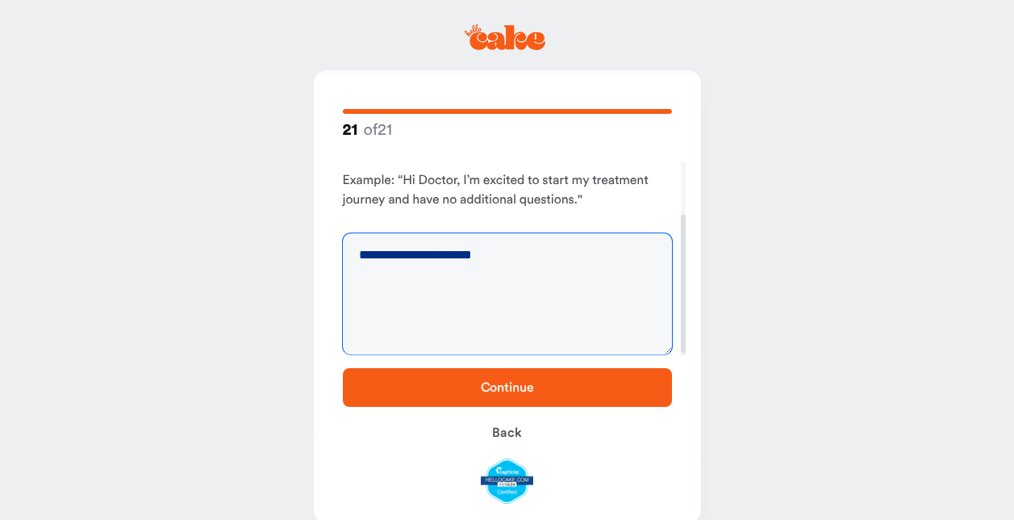
type textarea "**********"
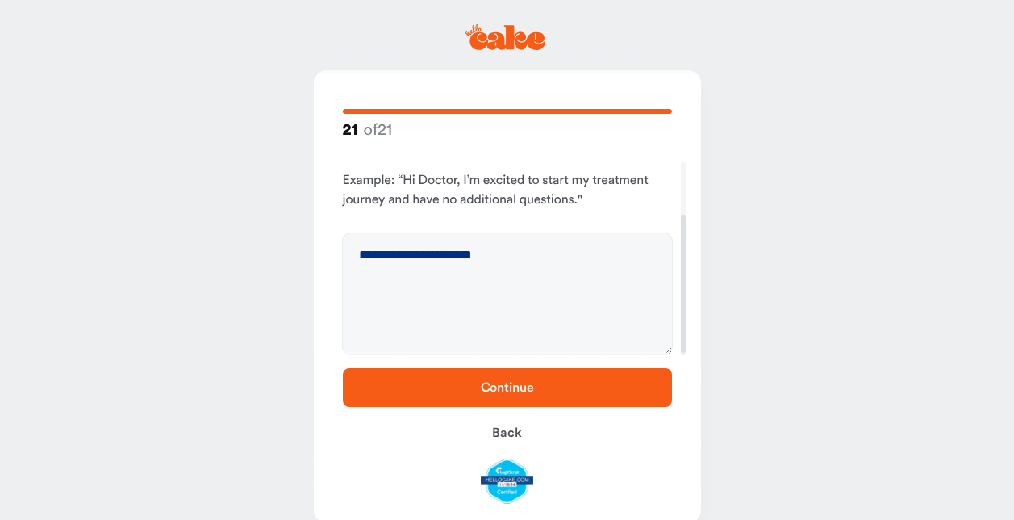
click at [522, 386] on span "Continue" at bounding box center [507, 387] width 53 height 13
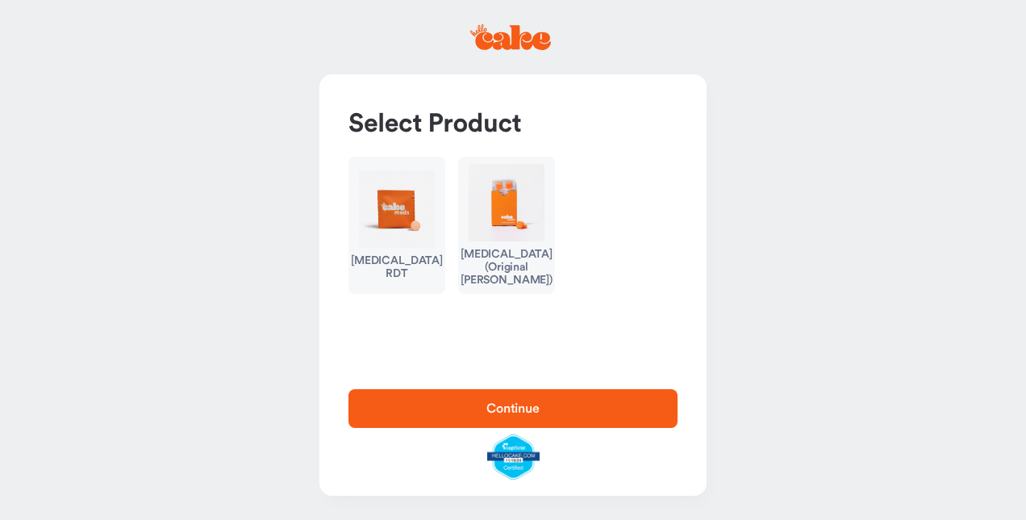
drag, startPoint x: 371, startPoint y: 257, endPoint x: 412, endPoint y: 291, distance: 53.8
click at [412, 280] on div "Erectile Dysfunction RDT" at bounding box center [397, 267] width 92 height 26
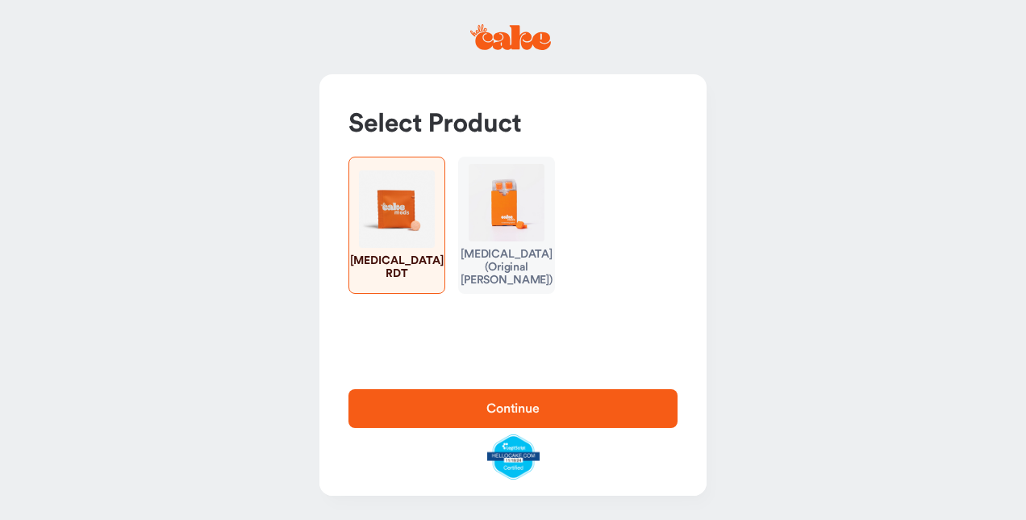
click at [513, 406] on span "Continue" at bounding box center [513, 408] width 53 height 13
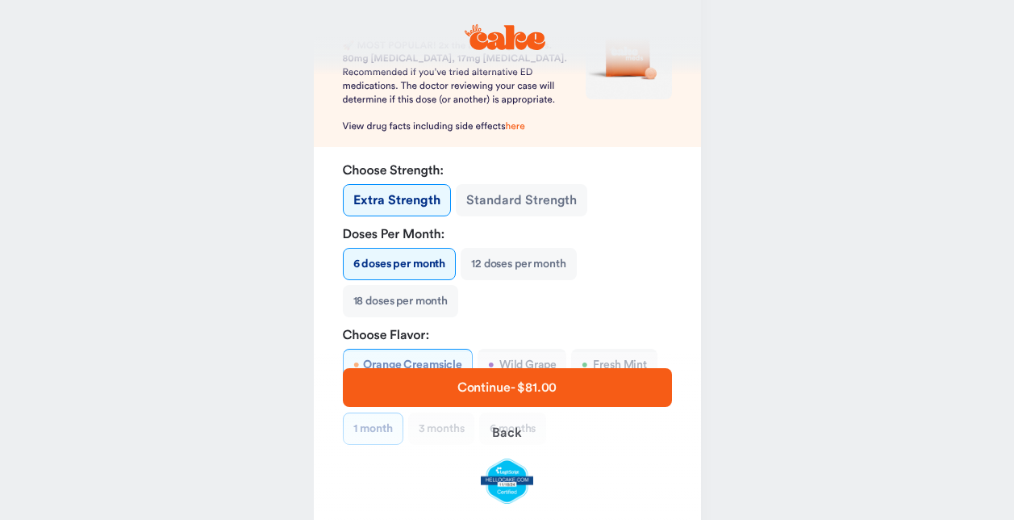
scroll to position [161, 0]
click at [515, 197] on button "Standard Strength" at bounding box center [522, 199] width 132 height 32
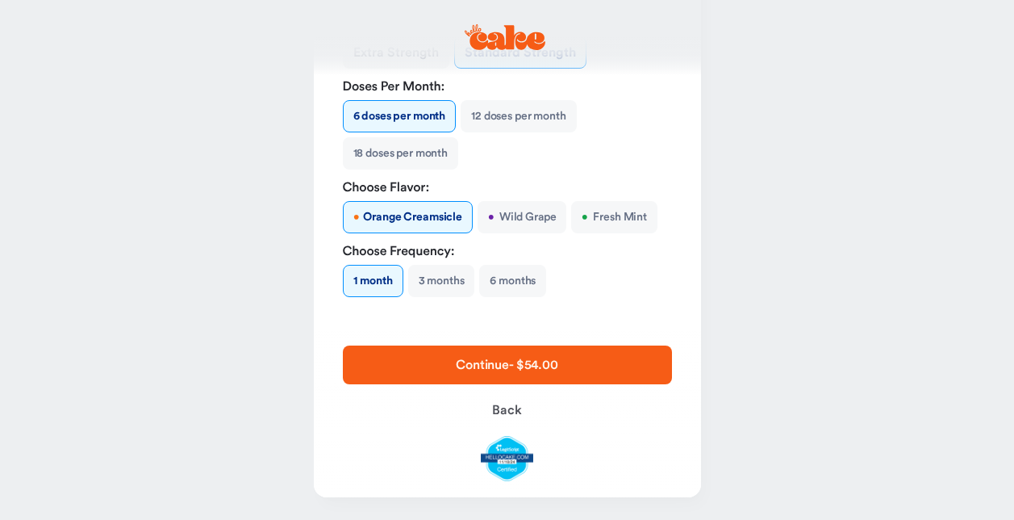
scroll to position [310, 0]
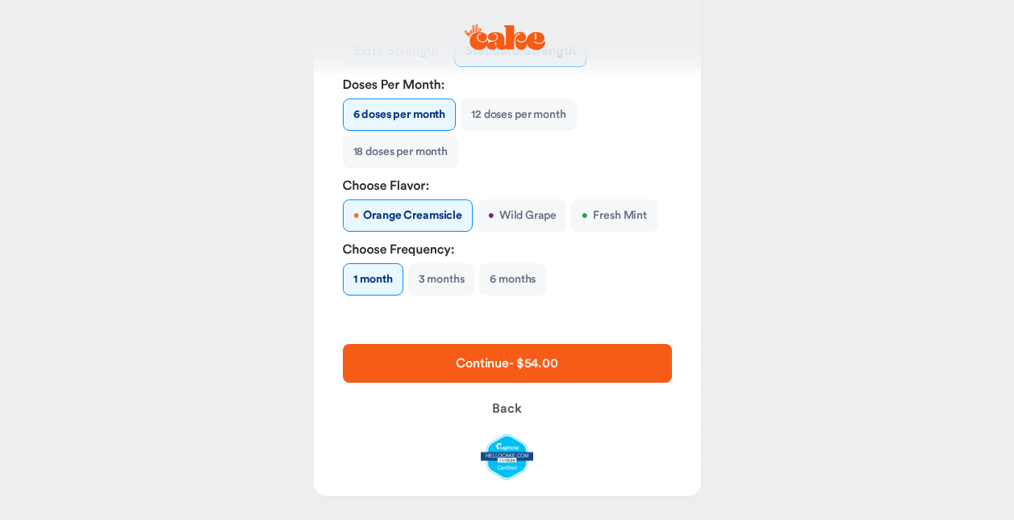
click at [613, 212] on button "• Fresh Mint" at bounding box center [614, 215] width 86 height 32
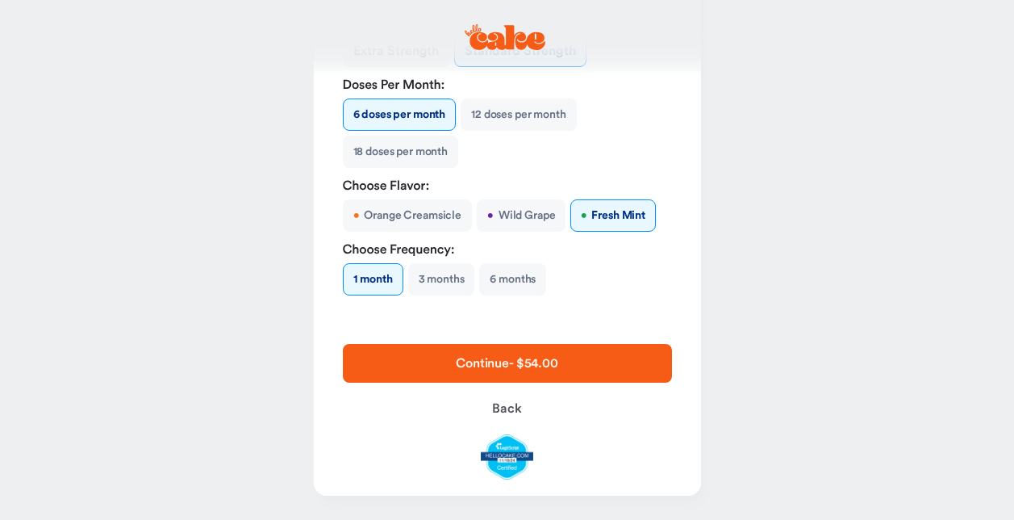
click at [501, 357] on span "Continue - $54.00" at bounding box center [507, 363] width 102 height 13
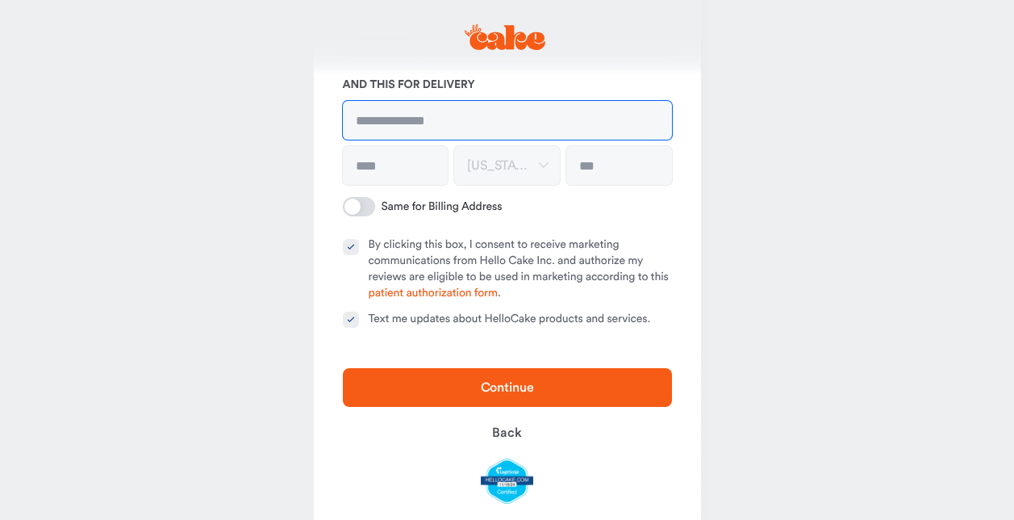
click at [389, 118] on input at bounding box center [507, 120] width 329 height 39
type input "**********"
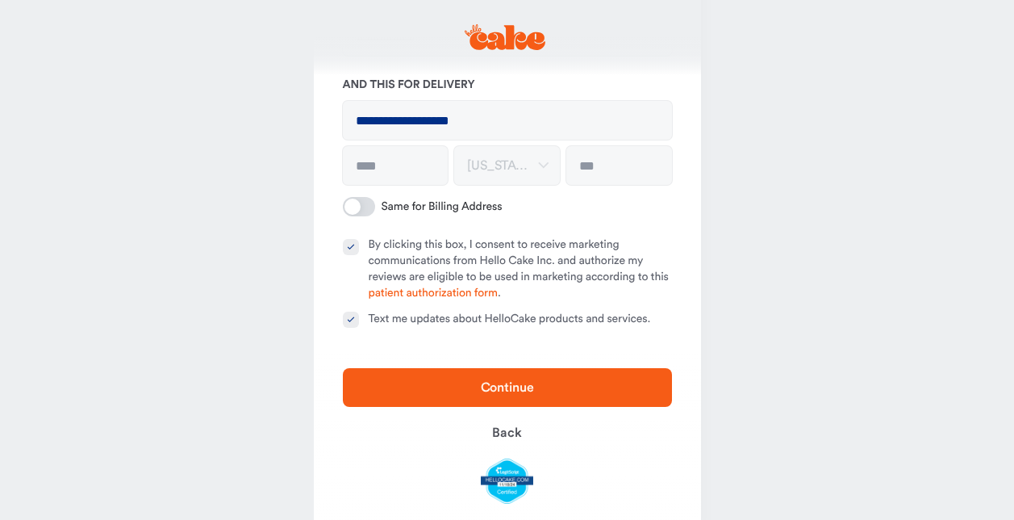
type input "*******"
type input "**********"
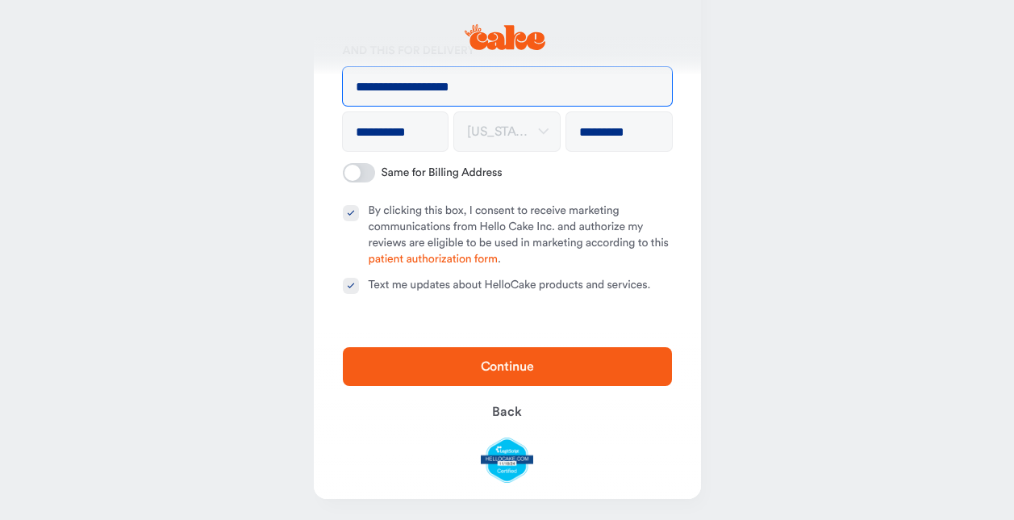
scroll to position [345, 0]
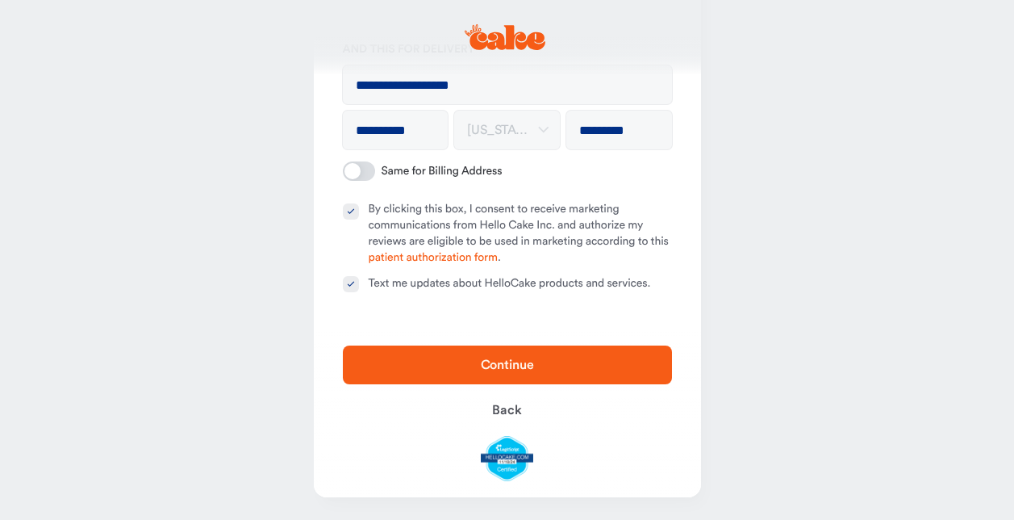
click at [508, 358] on span "Continue" at bounding box center [507, 364] width 53 height 13
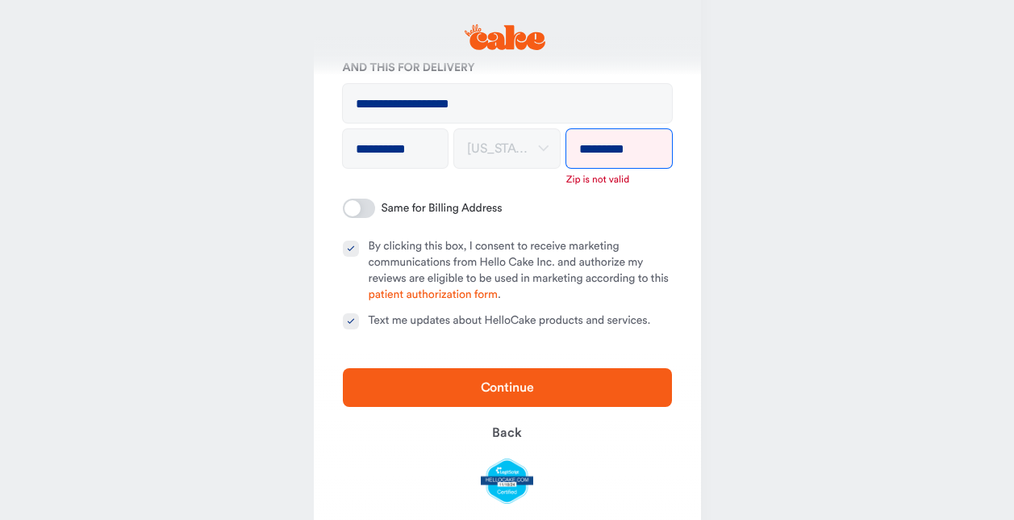
scroll to position [364, 0]
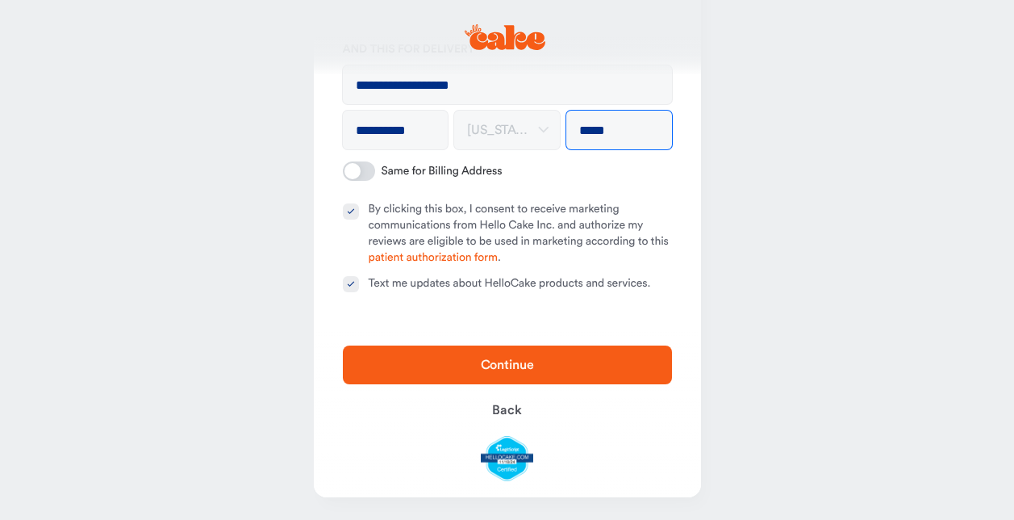
type input "*****"
click at [483, 358] on span "Continue" at bounding box center [507, 364] width 53 height 13
click at [524, 359] on span "Continue" at bounding box center [507, 364] width 53 height 13
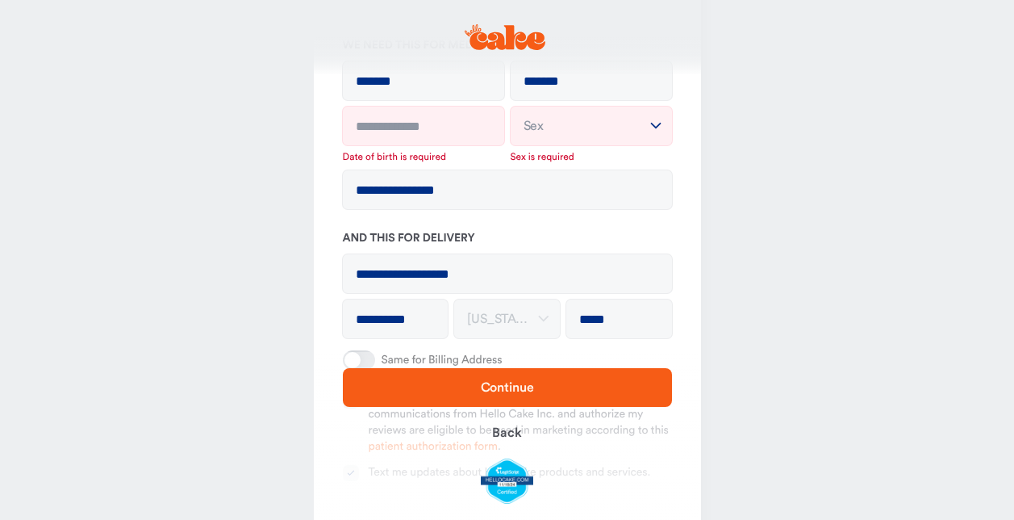
scroll to position [122, 0]
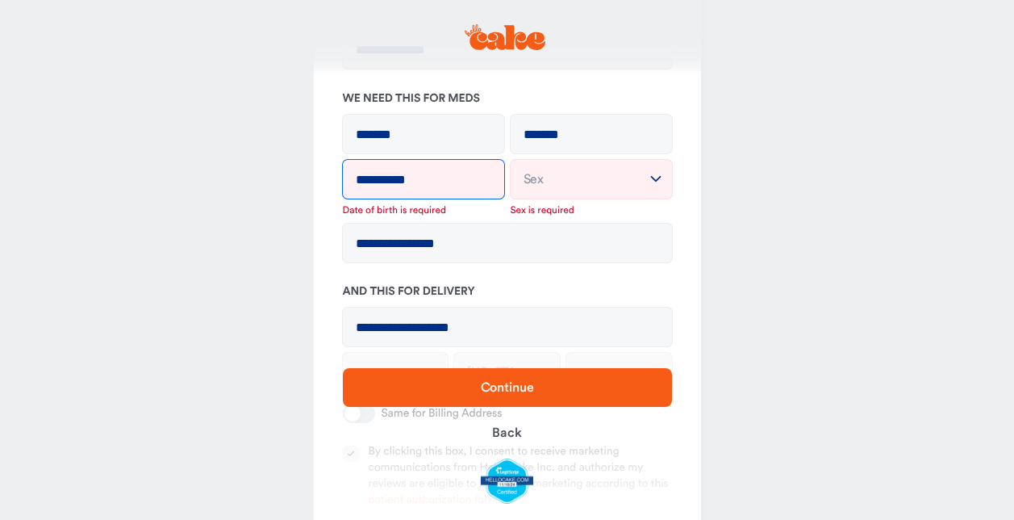
click at [443, 171] on input "**********" at bounding box center [423, 179] width 161 height 39
type input "**********"
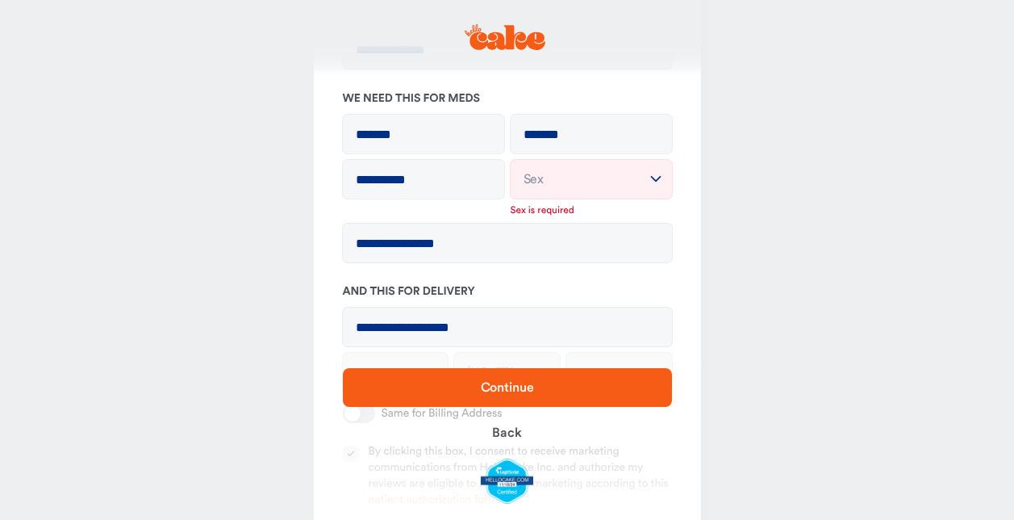
click at [576, 173] on html "**********" at bounding box center [507, 320] width 1014 height 885
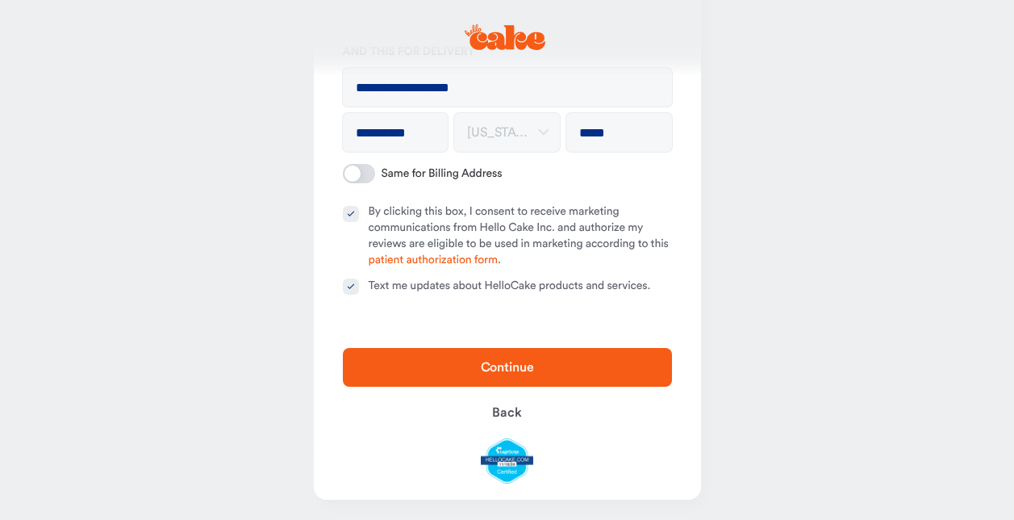
scroll to position [345, 0]
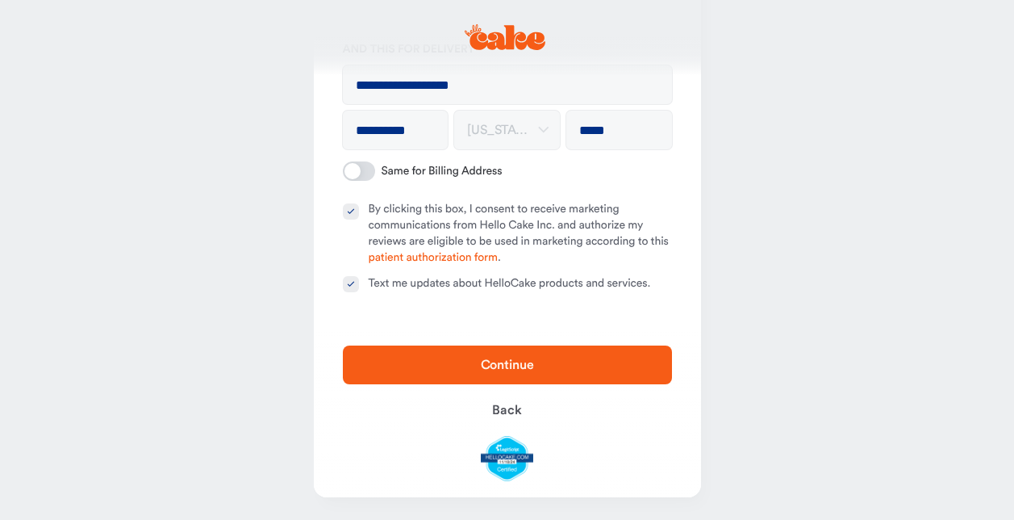
click at [508, 359] on span "Continue" at bounding box center [507, 364] width 53 height 13
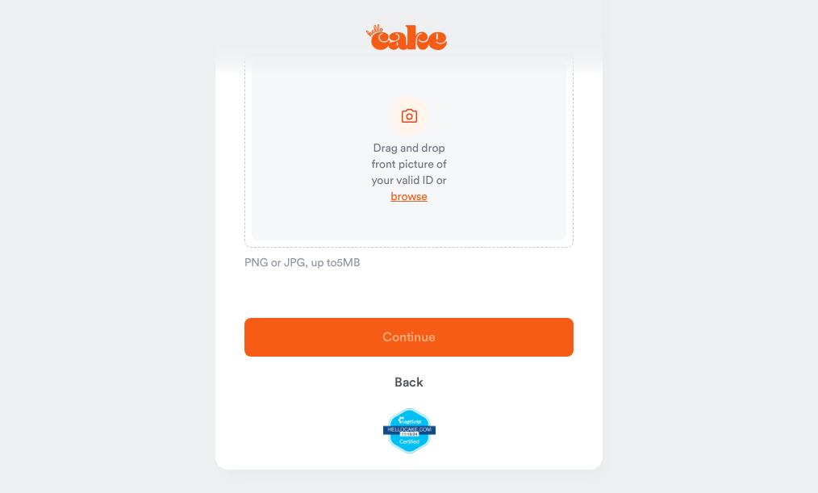
scroll to position [123, 0]
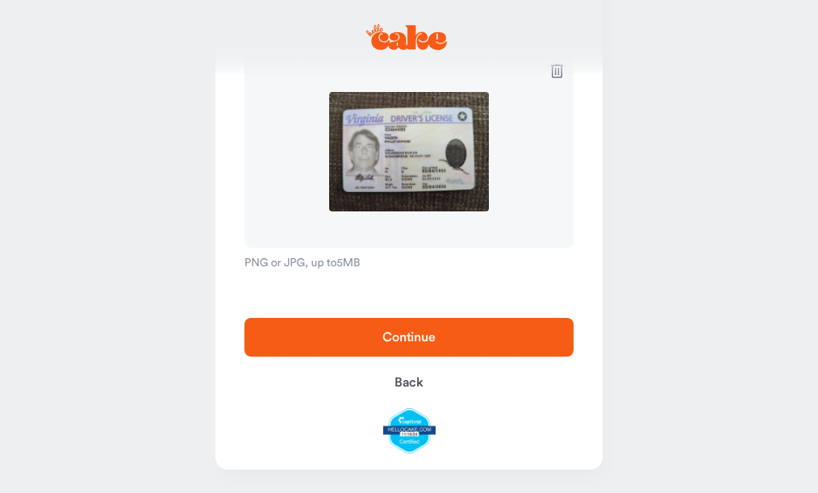
click at [423, 328] on span "Continue" at bounding box center [409, 337] width 278 height 19
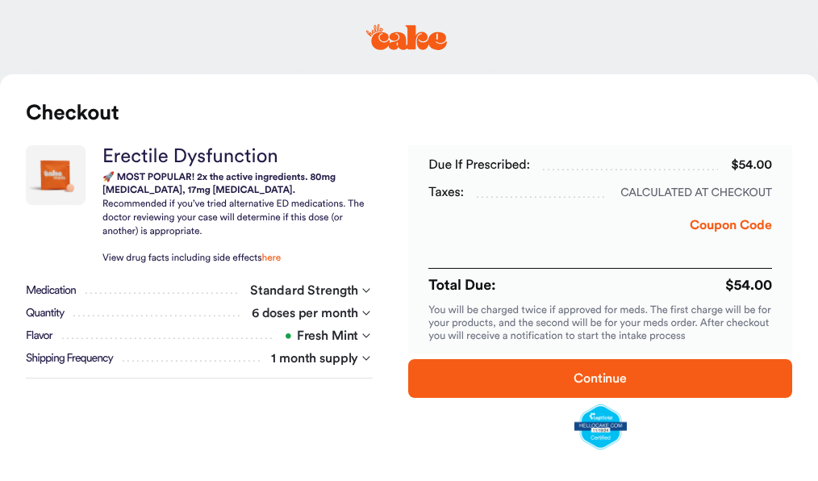
click at [729, 222] on button "Coupon Code" at bounding box center [731, 228] width 82 height 27
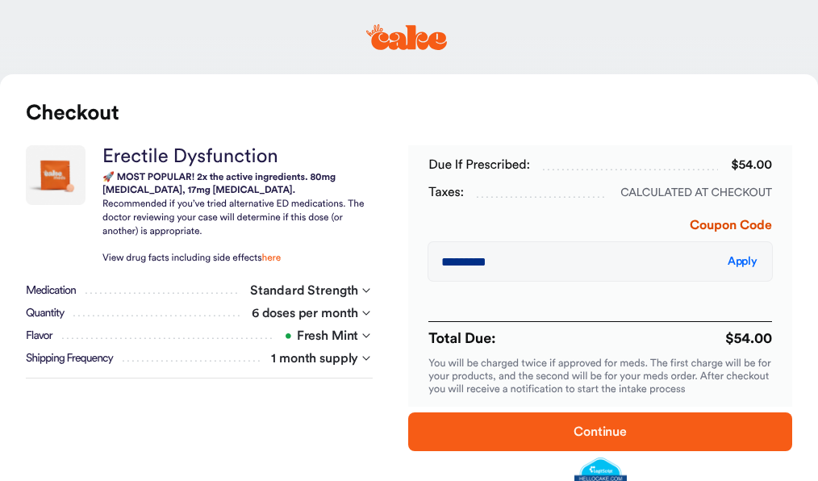
type input "*********"
click at [741, 261] on span "Apply" at bounding box center [743, 261] width 30 height 11
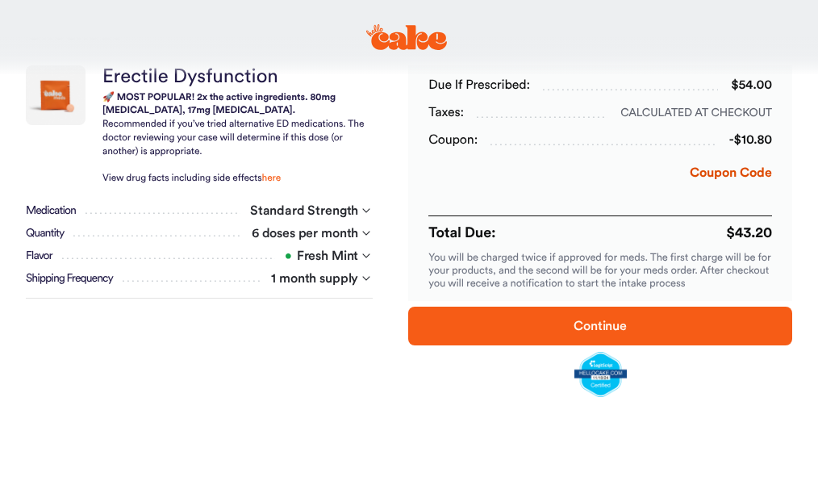
scroll to position [81, 0]
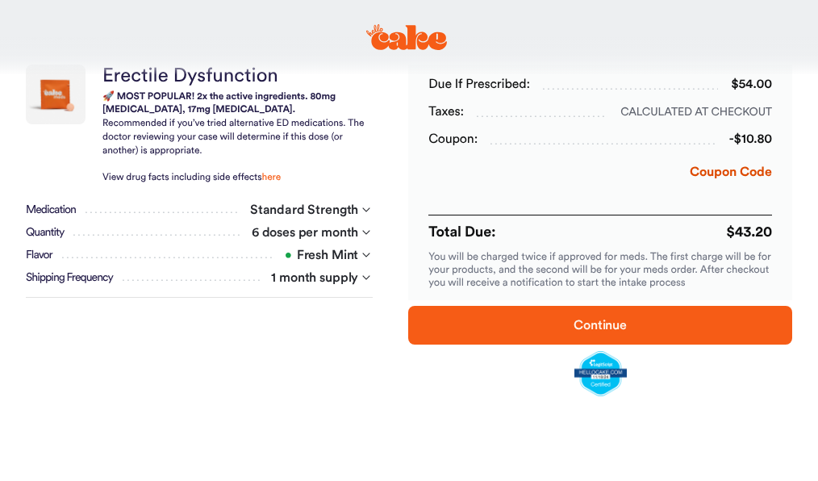
click at [604, 329] on span "Continue" at bounding box center [600, 325] width 53 height 13
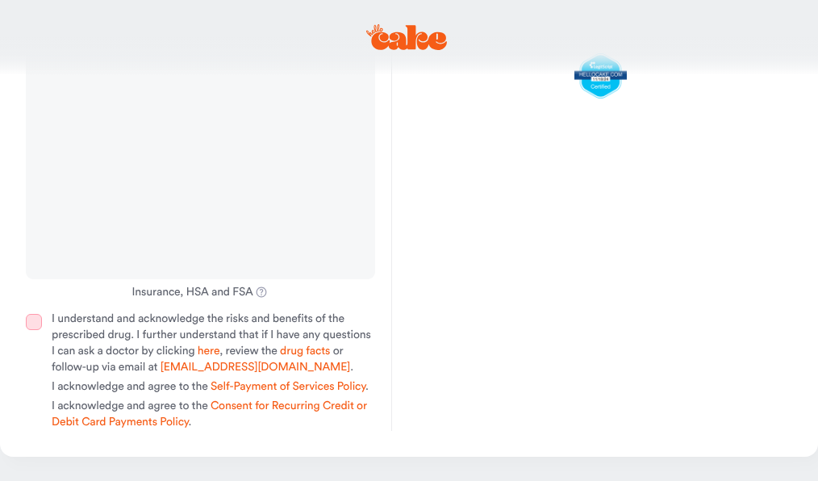
scroll to position [480, 0]
click at [281, 406] on link "Consent for Recurring Credit or Debit Card Payments Policy" at bounding box center [210, 413] width 316 height 27
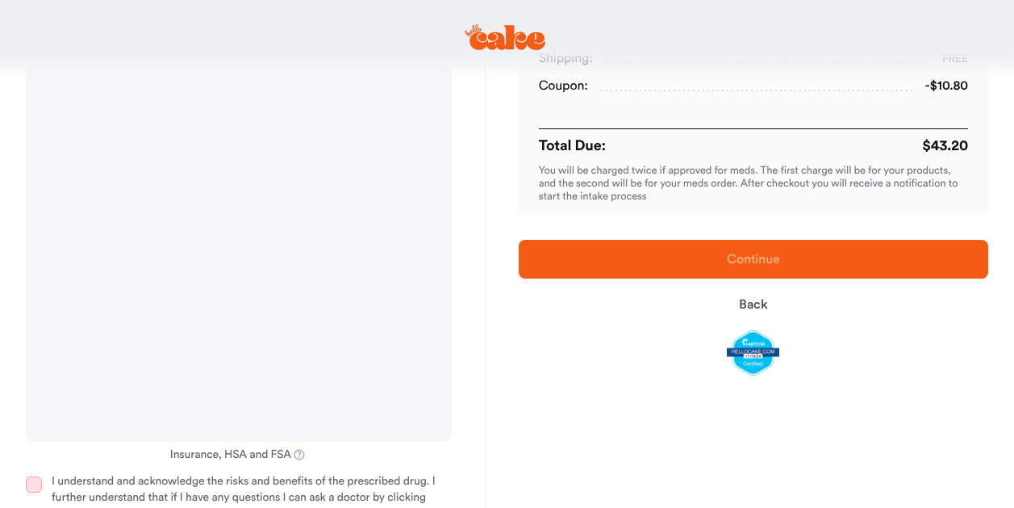
scroll to position [178, 0]
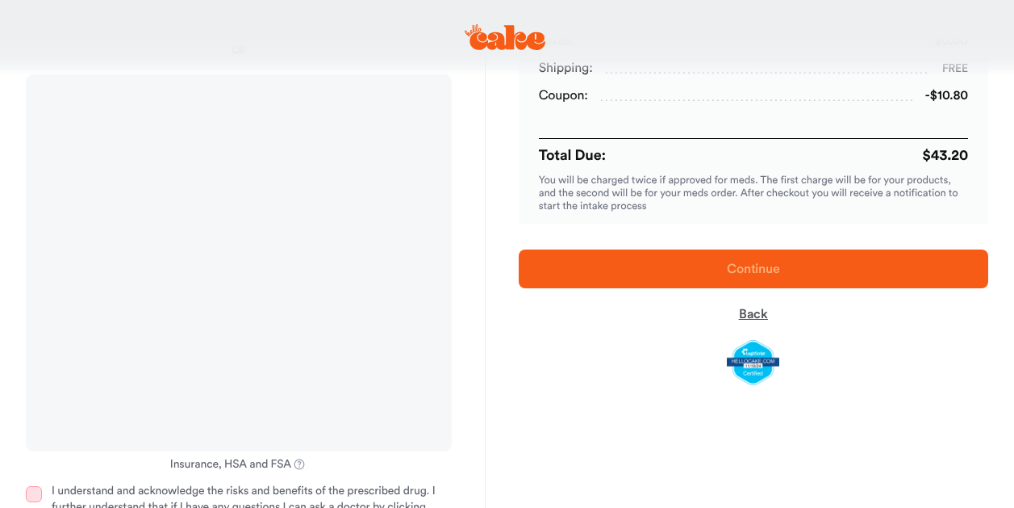
click at [750, 308] on span "Back" at bounding box center [753, 313] width 29 height 13
select select "*"
